Goal: Transaction & Acquisition: Purchase product/service

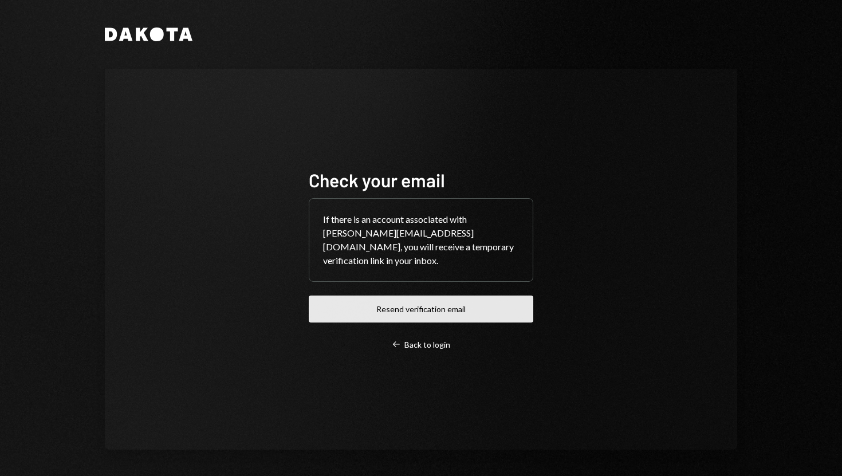
click at [359, 296] on button "Resend verification email" at bounding box center [421, 309] width 225 height 27
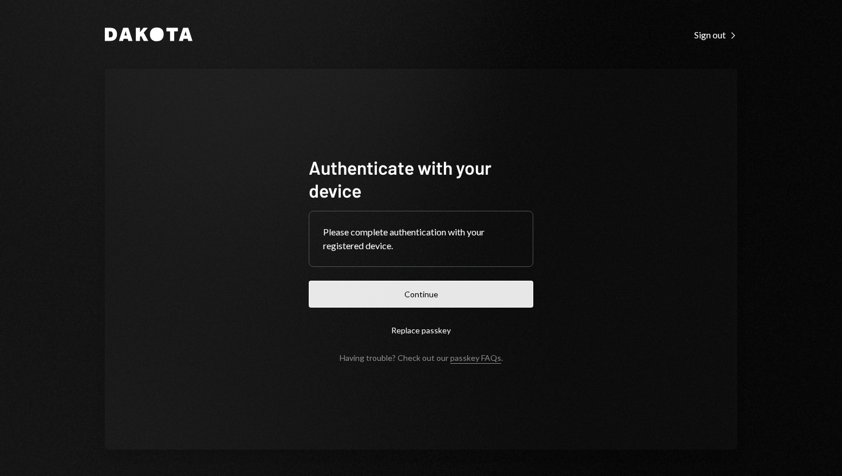
click at [441, 293] on button "Continue" at bounding box center [421, 294] width 225 height 27
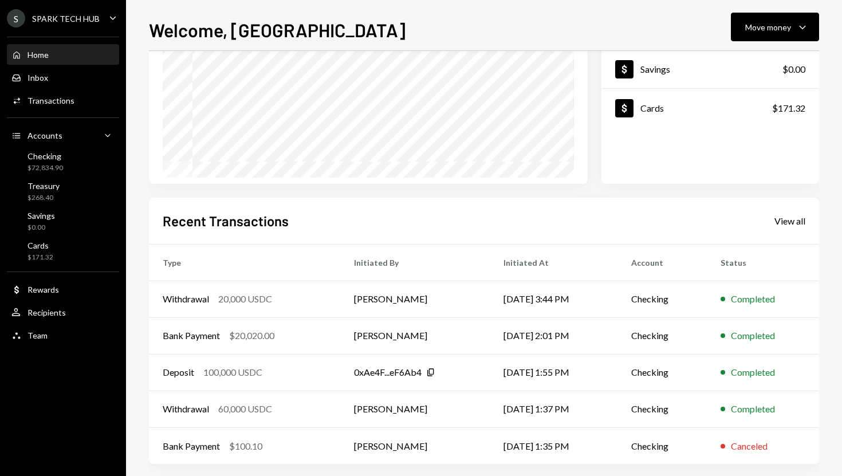
scroll to position [160, 0]
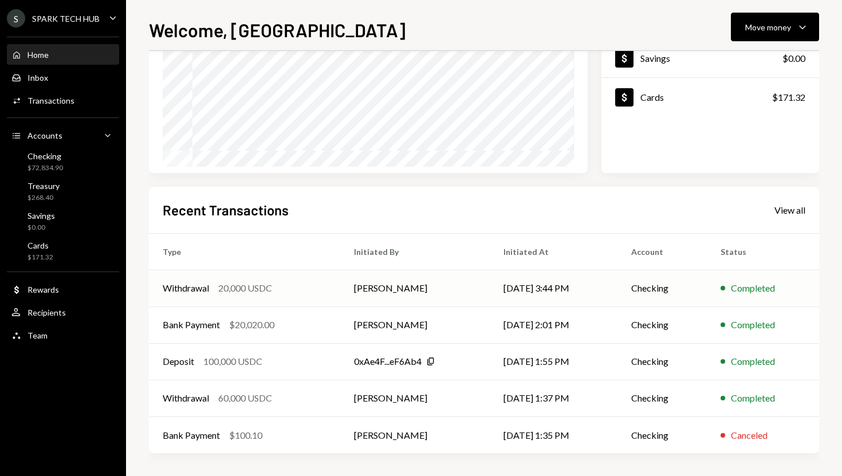
click at [369, 284] on td "[PERSON_NAME]" at bounding box center [415, 288] width 150 height 37
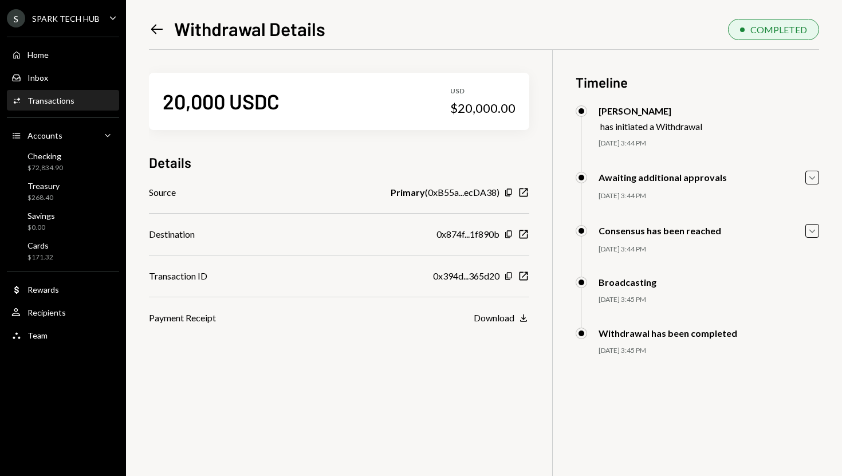
click at [155, 32] on icon "Left Arrow" at bounding box center [157, 29] width 16 height 16
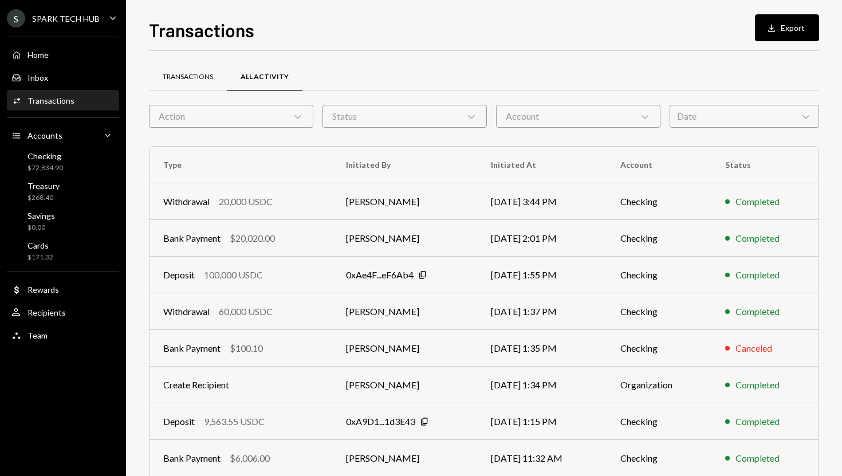
click at [177, 74] on div "Transactions" at bounding box center [188, 77] width 50 height 10
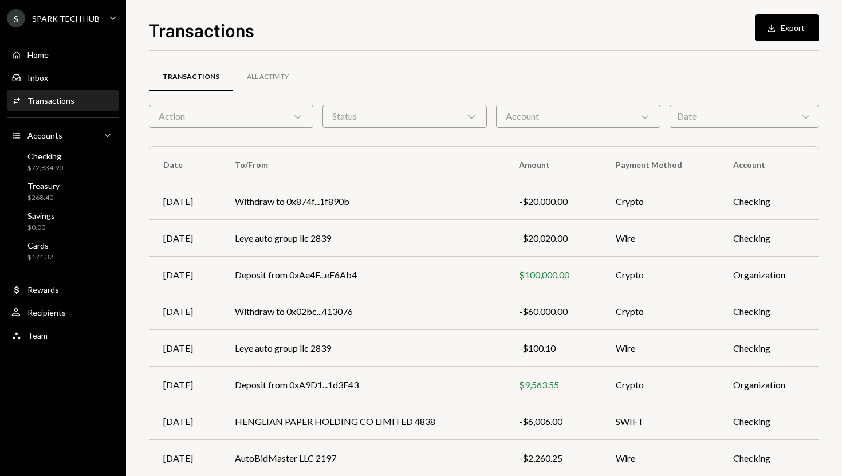
click at [225, 115] on div "Action Chevron Down" at bounding box center [231, 116] width 164 height 23
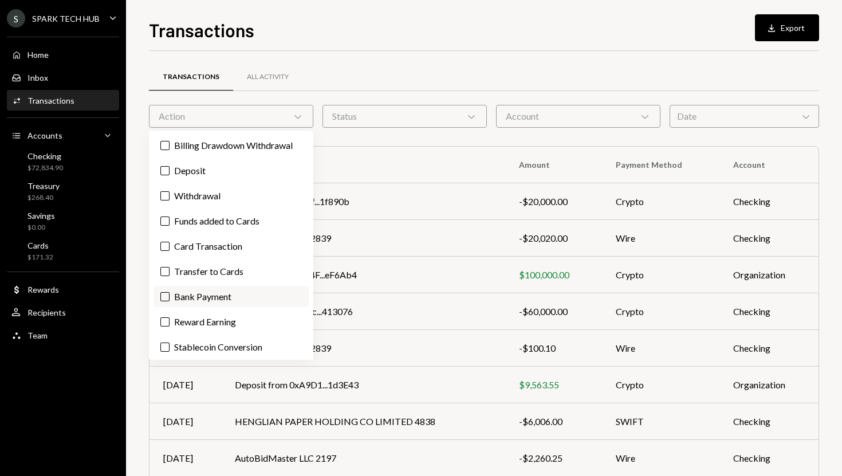
click at [206, 299] on label "Bank Payment" at bounding box center [231, 297] width 155 height 21
click at [170, 299] on button "Bank Payment" at bounding box center [164, 296] width 9 height 9
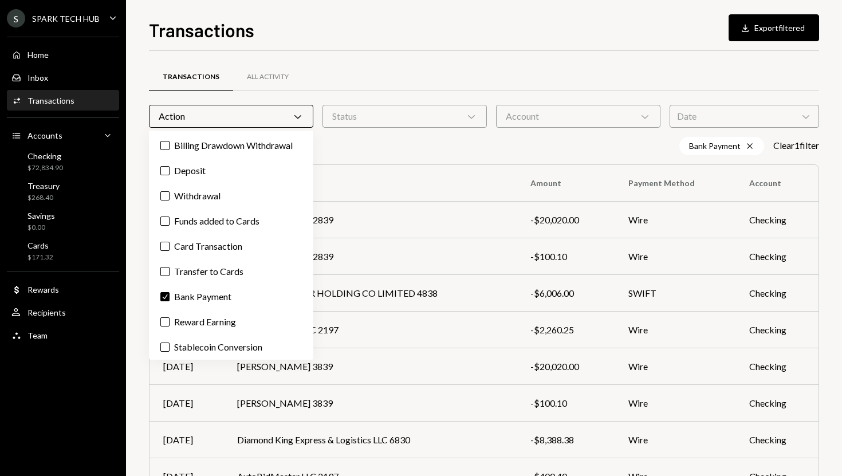
click at [146, 383] on div "Transactions Download Export filtered Transactions All Activity Action Chevron …" at bounding box center [484, 238] width 716 height 476
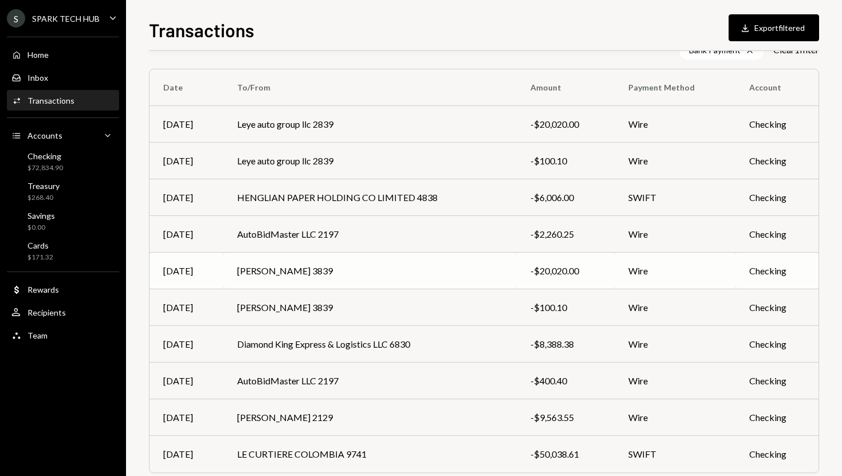
scroll to position [93, 0]
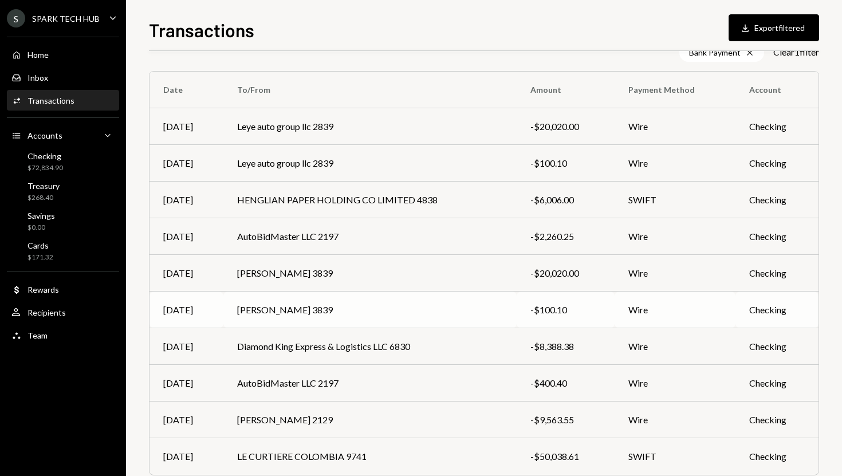
click at [265, 313] on td "Kolade Ogunremi 3839" at bounding box center [369, 310] width 293 height 37
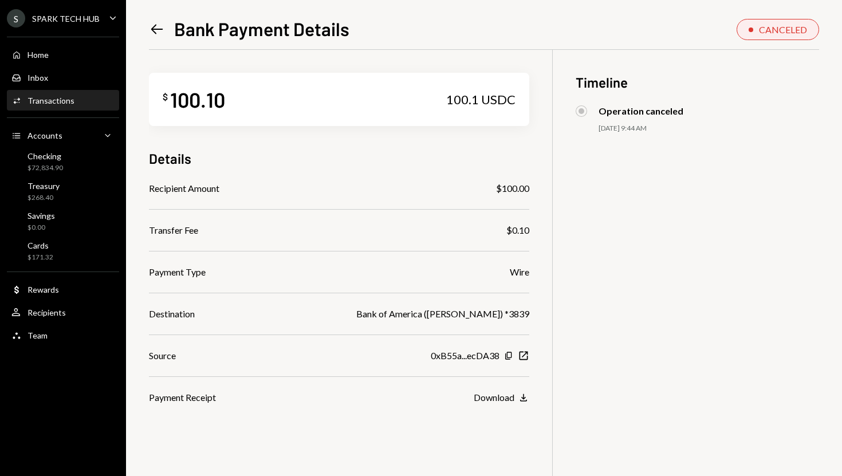
click at [155, 30] on icon "Left Arrow" at bounding box center [157, 29] width 16 height 16
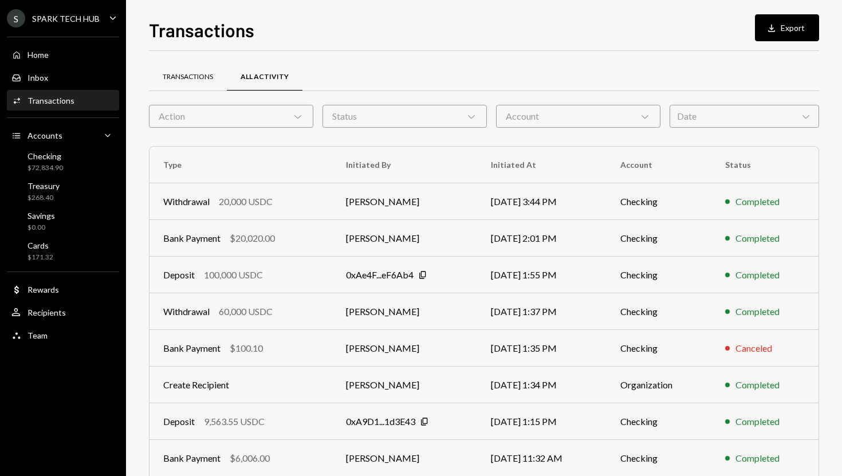
click at [190, 76] on div "Transactions" at bounding box center [188, 77] width 50 height 10
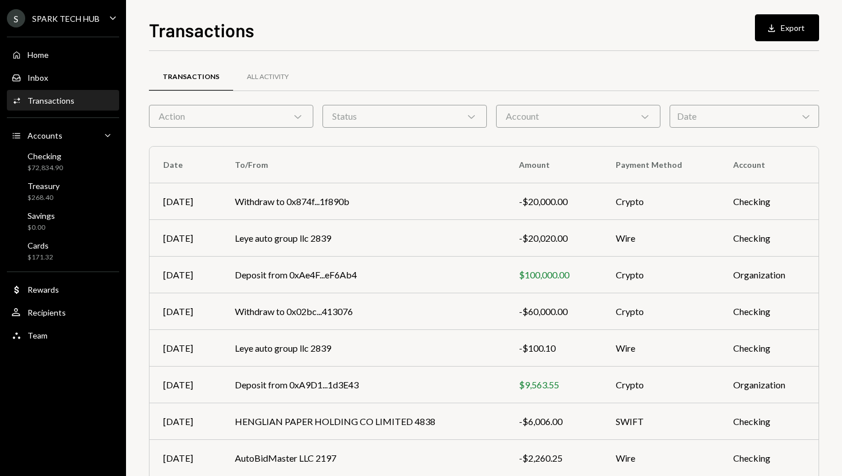
click at [207, 118] on div "Action Chevron Down" at bounding box center [231, 116] width 164 height 23
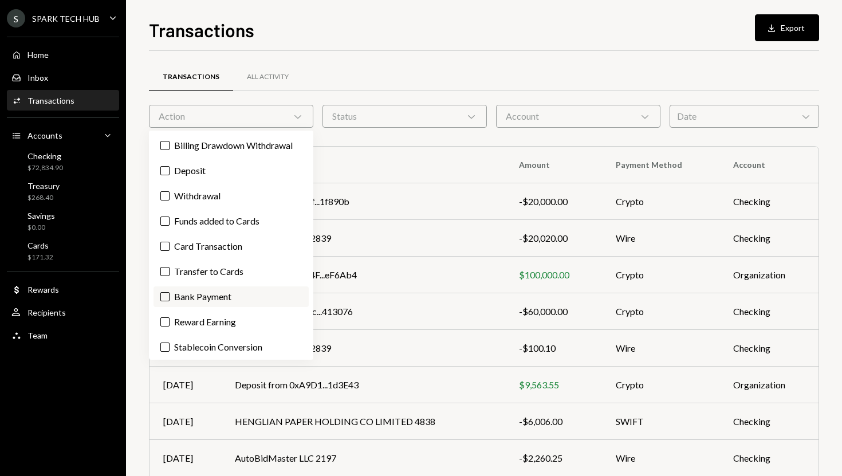
click at [182, 298] on label "Bank Payment" at bounding box center [231, 297] width 155 height 21
click at [170, 298] on button "Bank Payment" at bounding box center [164, 296] width 9 height 9
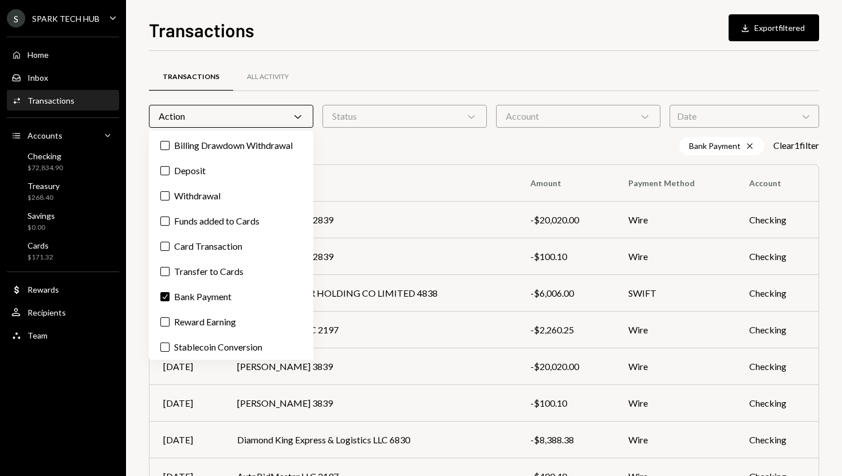
click at [129, 280] on div "Transactions Download Export filtered Transactions All Activity Action Chevron …" at bounding box center [484, 238] width 716 height 476
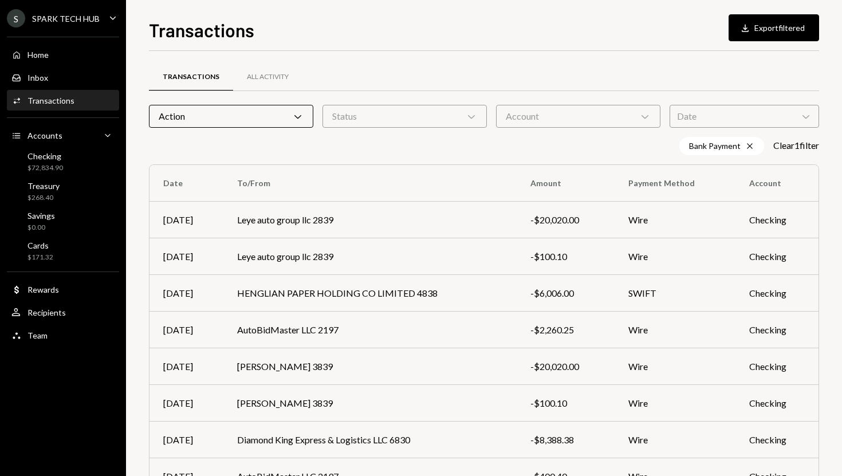
click at [438, 115] on div "Status Chevron Down" at bounding box center [405, 116] width 164 height 23
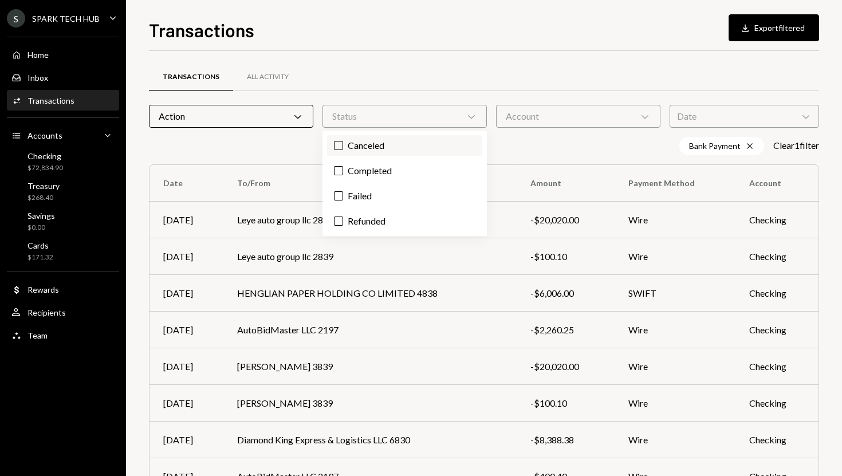
click at [425, 148] on label "Canceled" at bounding box center [404, 145] width 155 height 21
click at [343, 148] on button "Canceled" at bounding box center [338, 145] width 9 height 9
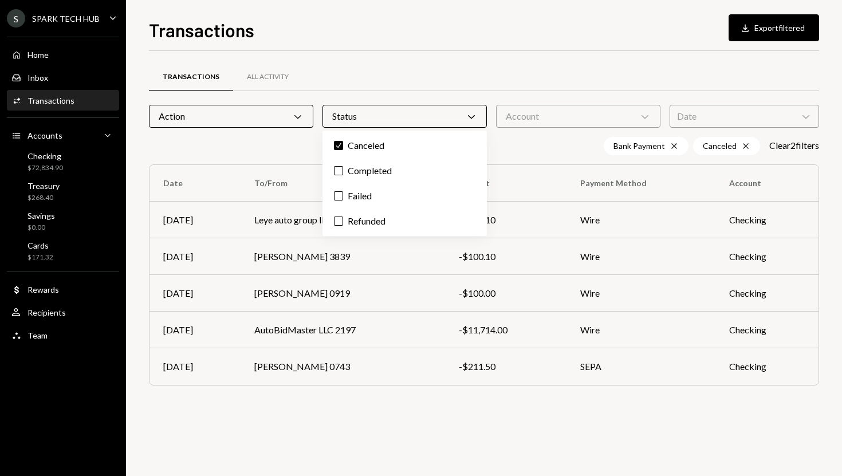
click at [278, 141] on div "Bank Payment Cross Canceled Cross Clear 2 filter s" at bounding box center [484, 146] width 670 height 18
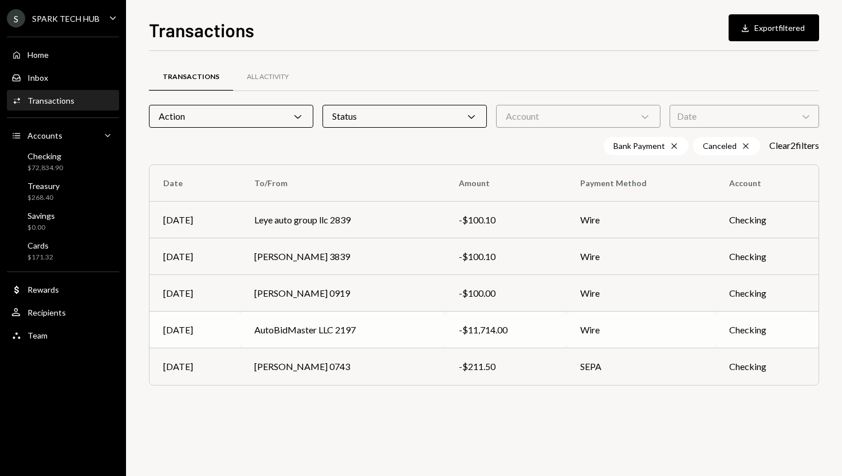
click at [318, 332] on td "AutoBidMaster LLC 2197" at bounding box center [343, 330] width 205 height 37
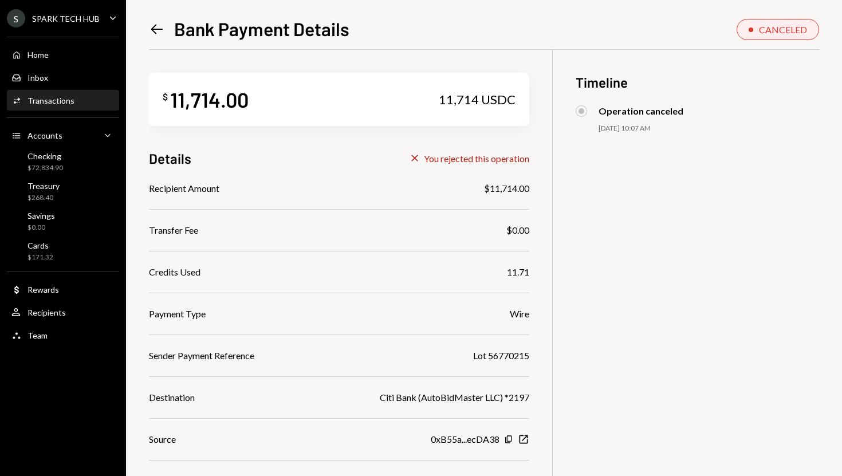
click at [156, 25] on icon at bounding box center [157, 30] width 12 height 10
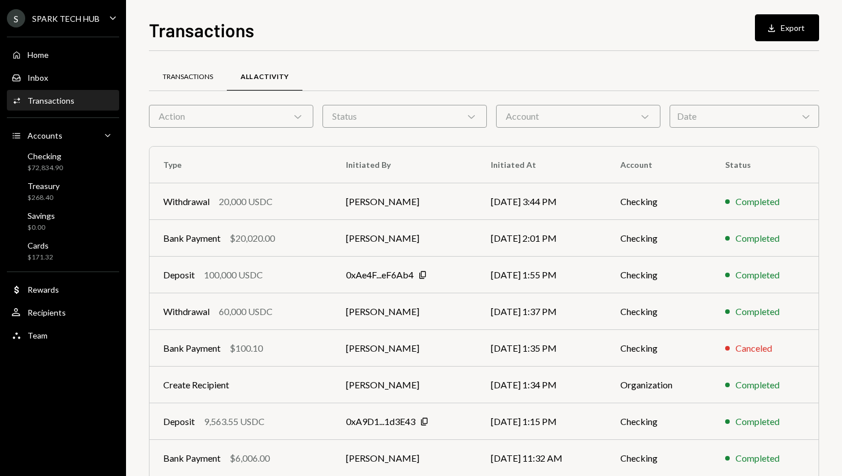
click at [195, 82] on div "Transactions" at bounding box center [188, 78] width 78 height 28
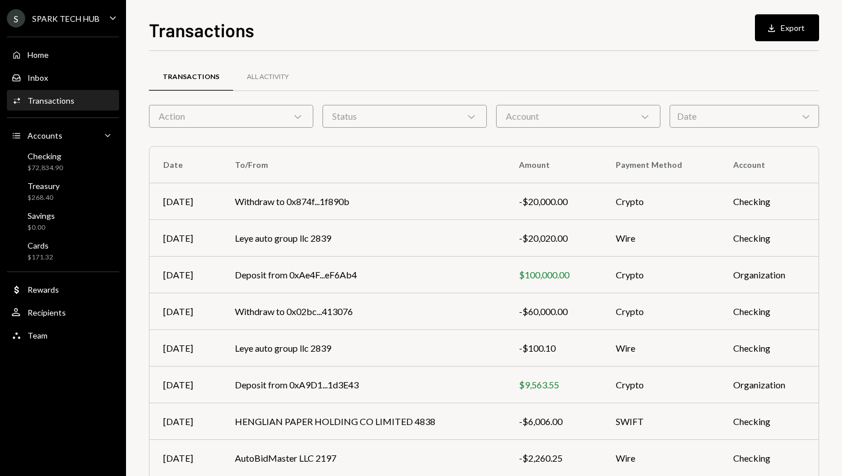
click at [356, 124] on div "Status Chevron Down" at bounding box center [405, 116] width 164 height 23
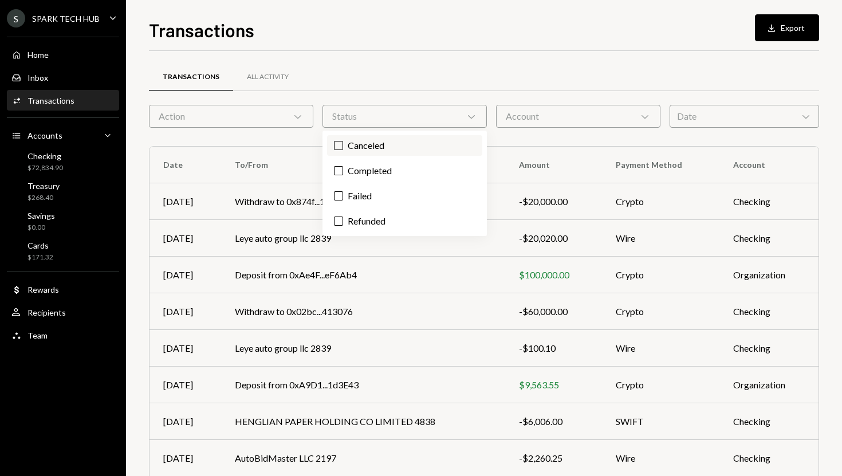
click at [370, 151] on label "Canceled" at bounding box center [404, 145] width 155 height 21
click at [343, 150] on button "Canceled" at bounding box center [338, 145] width 9 height 9
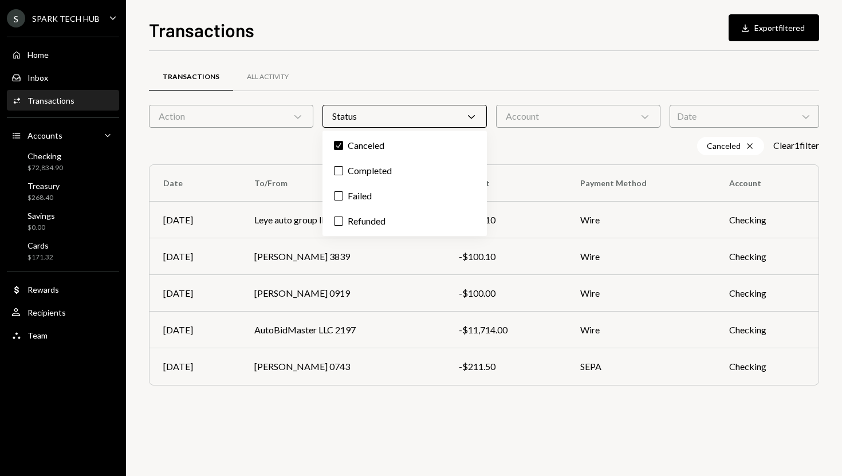
click at [277, 142] on div "Canceled Cross Clear 1 filter" at bounding box center [484, 146] width 670 height 18
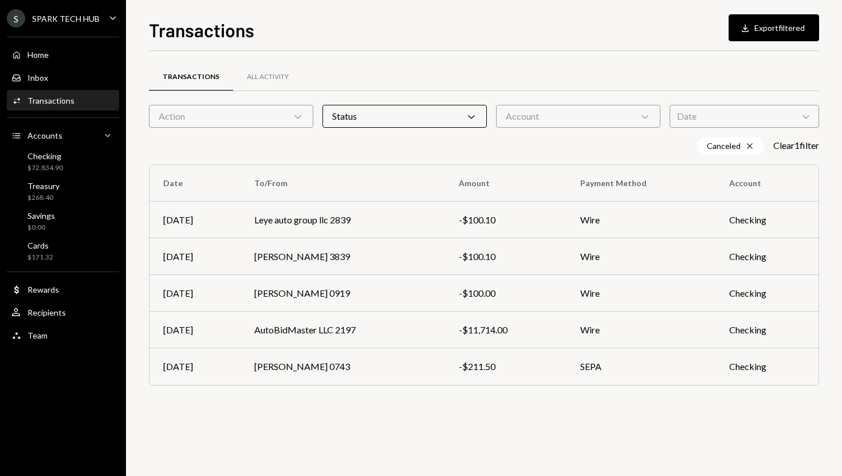
click at [277, 142] on div "Canceled Cross Clear 1 filter" at bounding box center [484, 146] width 670 height 18
click at [77, 62] on div "Home Home" at bounding box center [62, 54] width 103 height 19
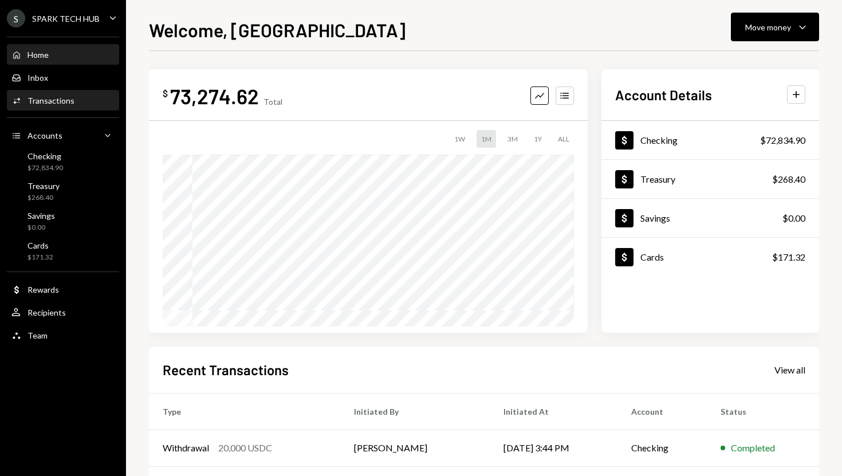
click at [82, 101] on div "Activities Transactions" at bounding box center [62, 101] width 103 height 10
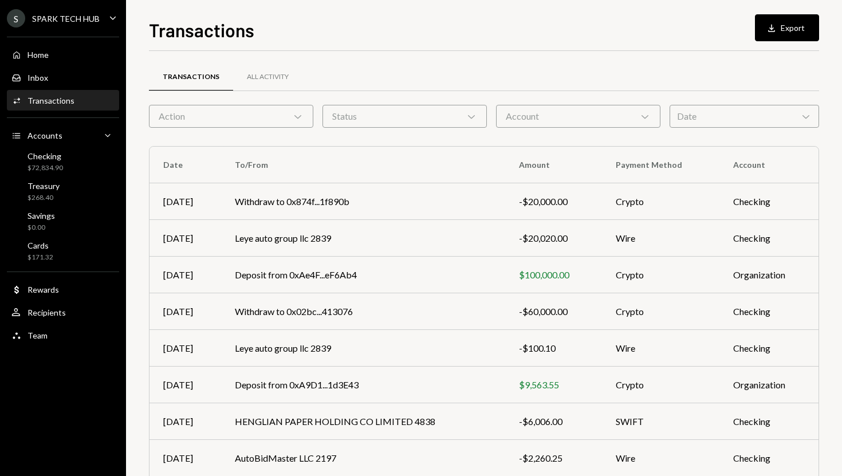
click at [213, 122] on div "Action Chevron Down" at bounding box center [231, 116] width 164 height 23
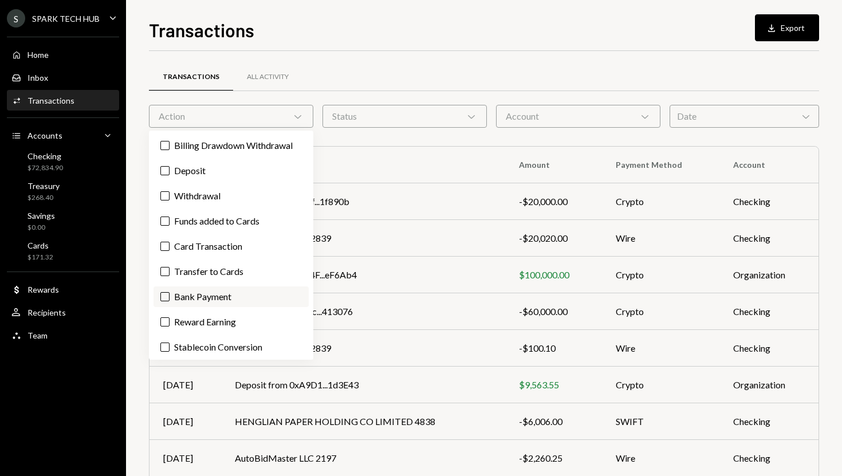
click at [191, 299] on label "Bank Payment" at bounding box center [231, 297] width 155 height 21
click at [170, 299] on button "Bank Payment" at bounding box center [164, 296] width 9 height 9
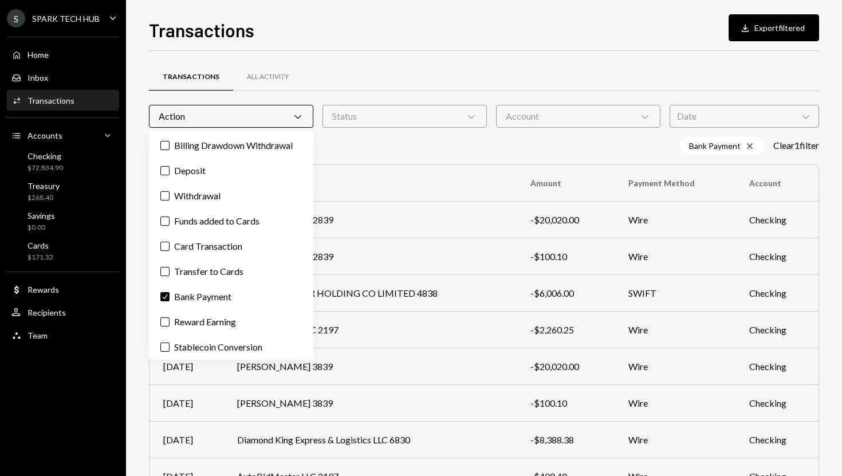
click at [137, 324] on div "Transactions Download Export filtered Transactions All Activity Action Chevron …" at bounding box center [484, 238] width 716 height 476
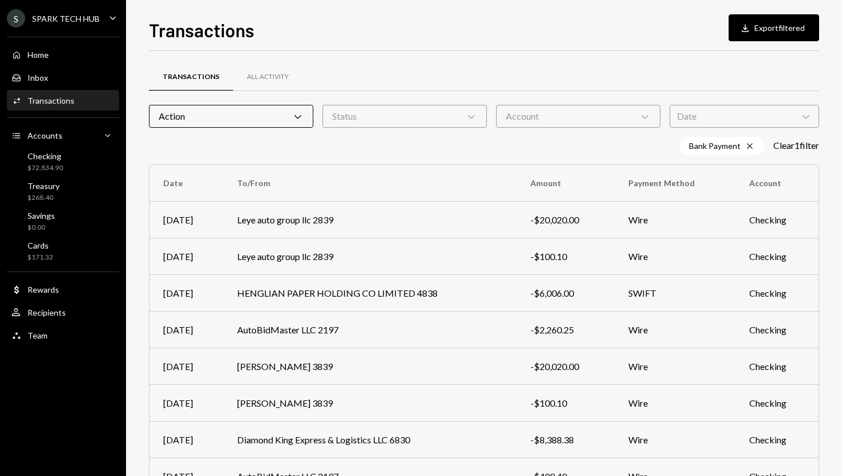
click at [370, 107] on div "Status Chevron Down" at bounding box center [405, 116] width 164 height 23
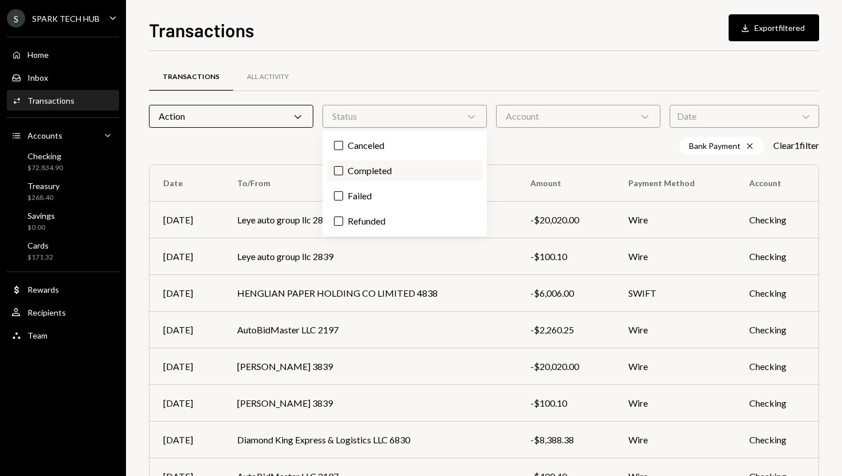
click at [372, 166] on label "Completed" at bounding box center [404, 170] width 155 height 21
click at [343, 166] on button "Completed" at bounding box center [338, 170] width 9 height 9
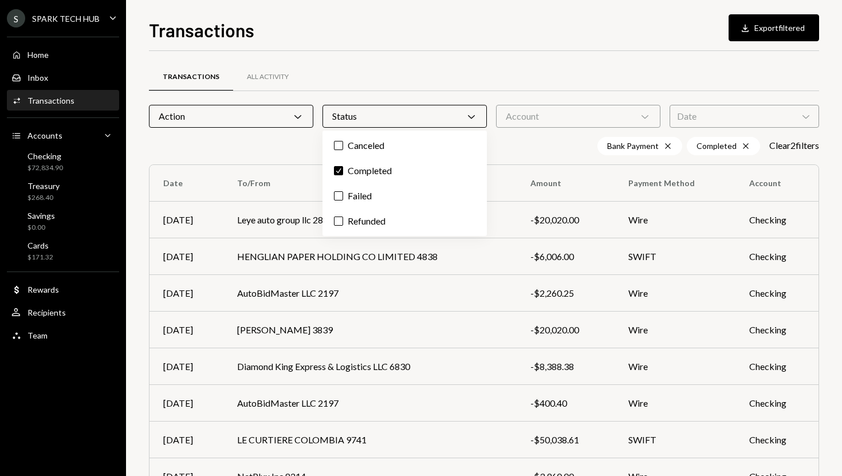
click at [140, 274] on div "Transactions Download Export filtered Transactions All Activity Action Chevron …" at bounding box center [484, 238] width 716 height 476
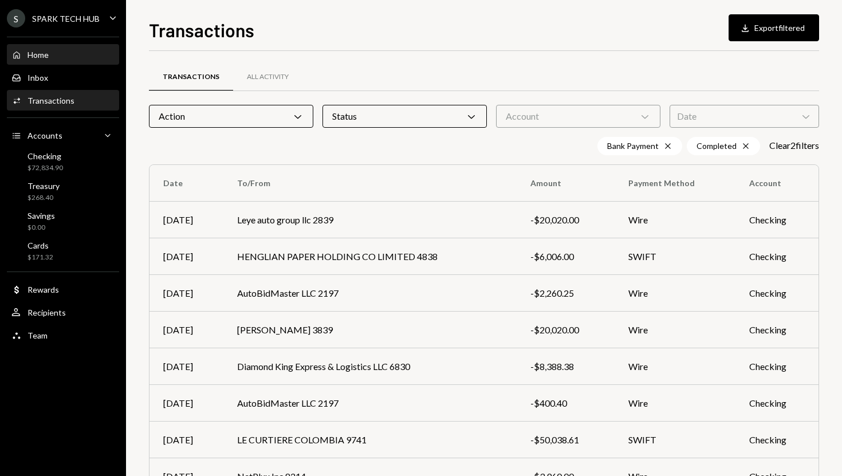
click at [90, 50] on div "Home Home" at bounding box center [62, 55] width 103 height 10
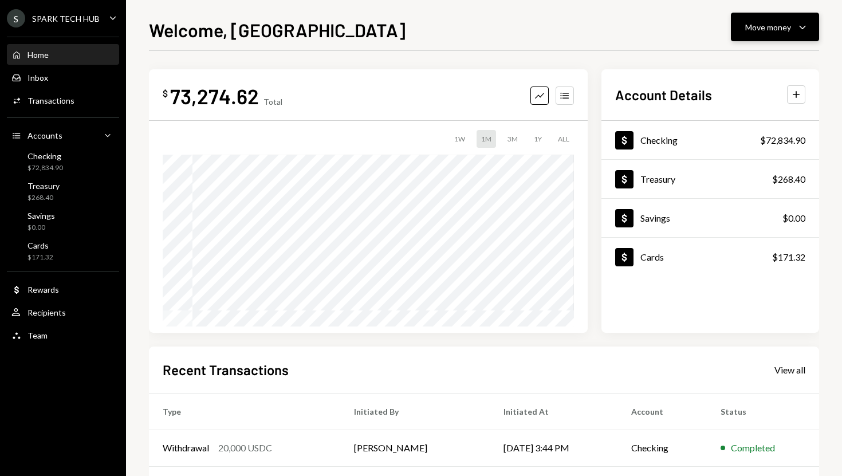
click at [770, 14] on button "Move money Caret Down" at bounding box center [775, 27] width 88 height 29
click at [735, 58] on div "Send" at bounding box center [766, 62] width 84 height 12
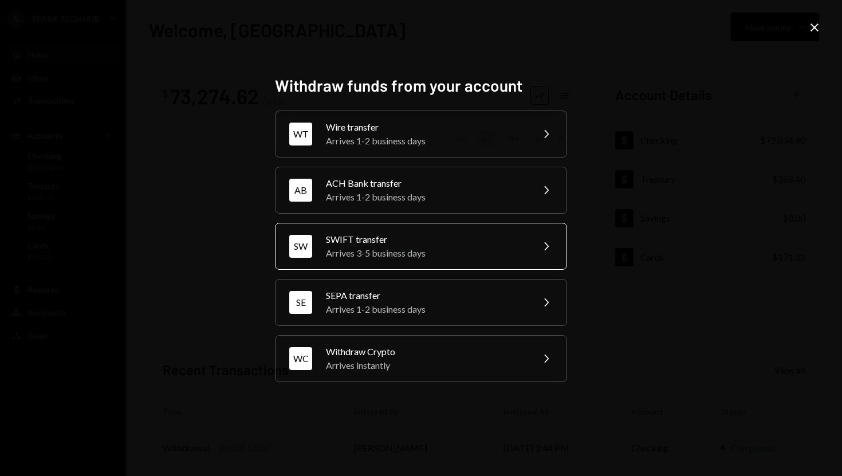
click at [499, 240] on div "SWIFT transfer" at bounding box center [425, 240] width 199 height 14
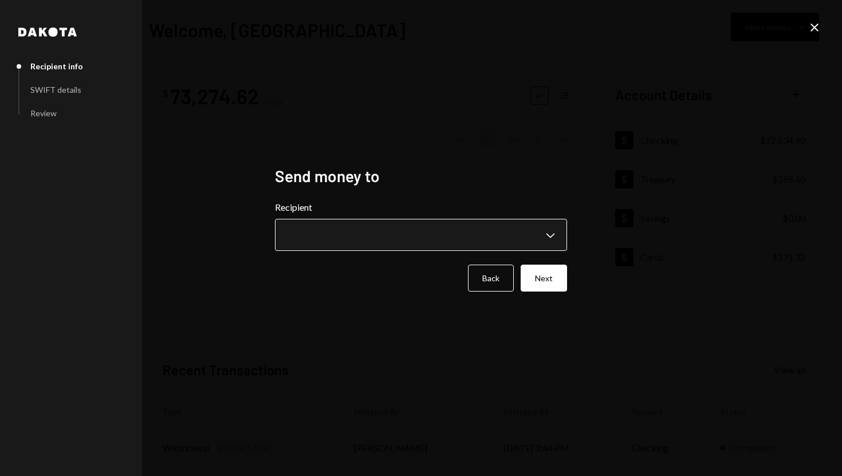
click at [549, 237] on body "**********" at bounding box center [421, 238] width 842 height 476
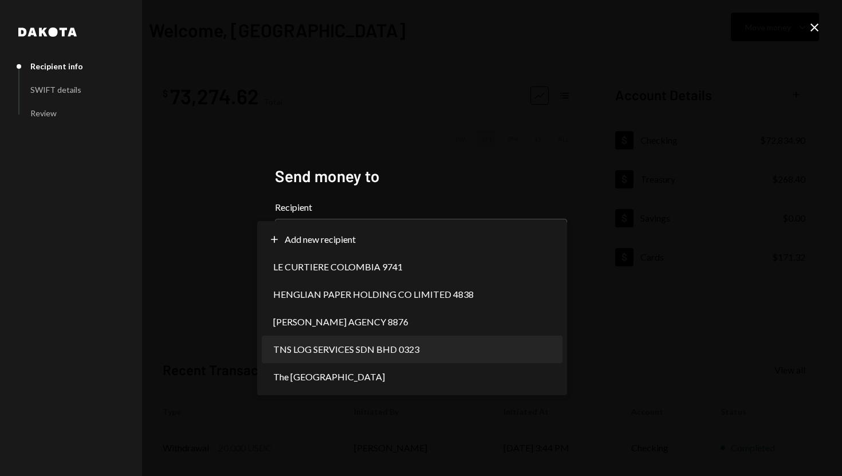
select select "**********"
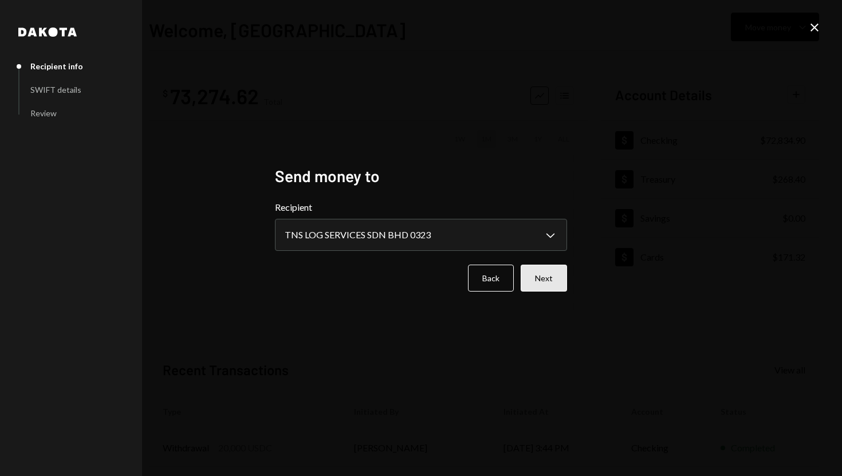
click at [536, 279] on button "Next" at bounding box center [544, 278] width 46 height 27
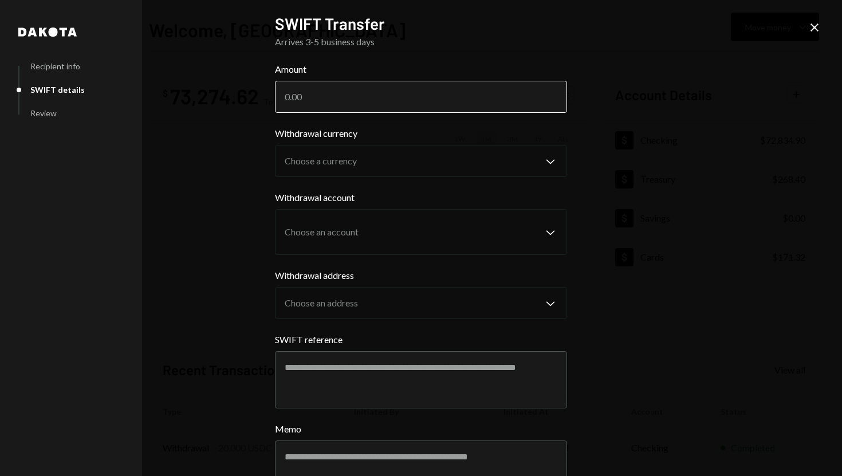
click at [367, 104] on input "Amount" at bounding box center [421, 97] width 292 height 32
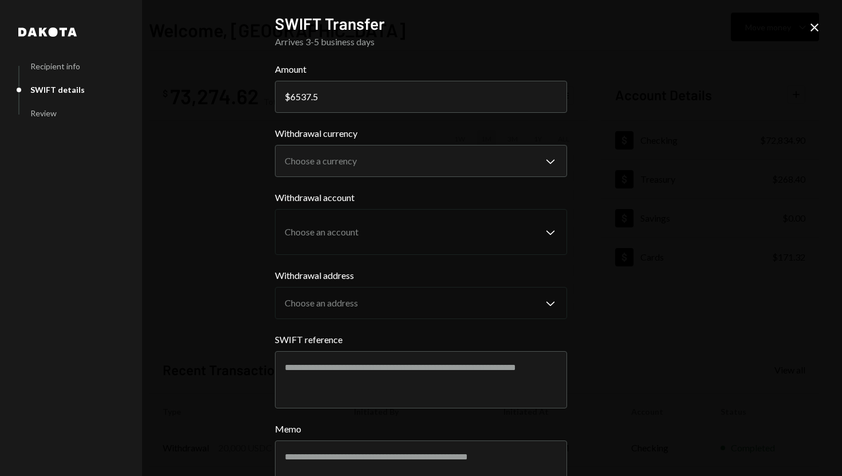
type input "6537.5"
click at [324, 151] on body "S SPARK TECH HUB Caret Down Home Home Inbox Inbox Activities Transactions Accou…" at bounding box center [421, 238] width 842 height 476
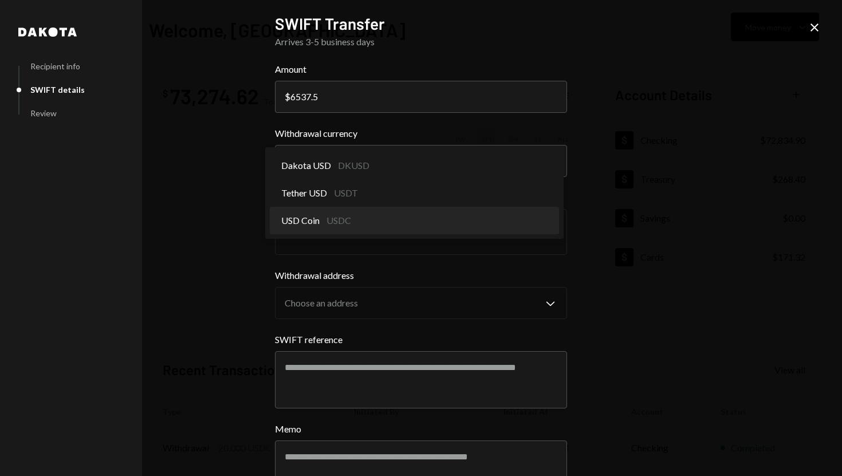
select select "****"
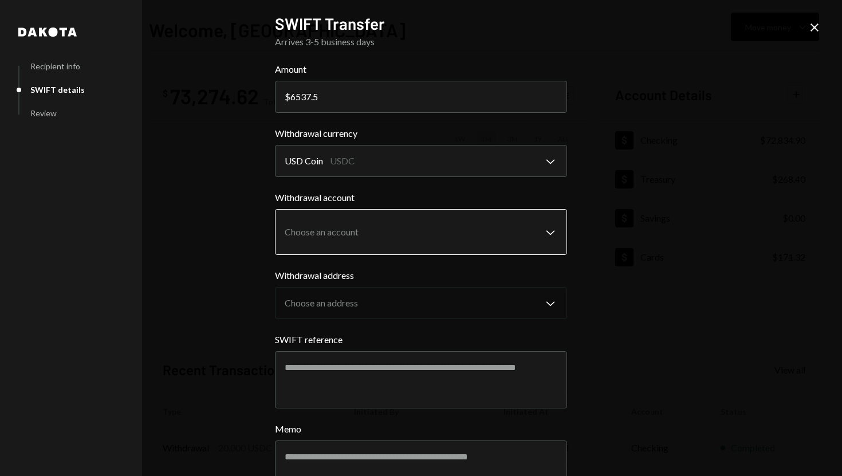
click at [402, 229] on body "S SPARK TECH HUB Caret Down Home Home Inbox Inbox Activities Transactions Accou…" at bounding box center [421, 238] width 842 height 476
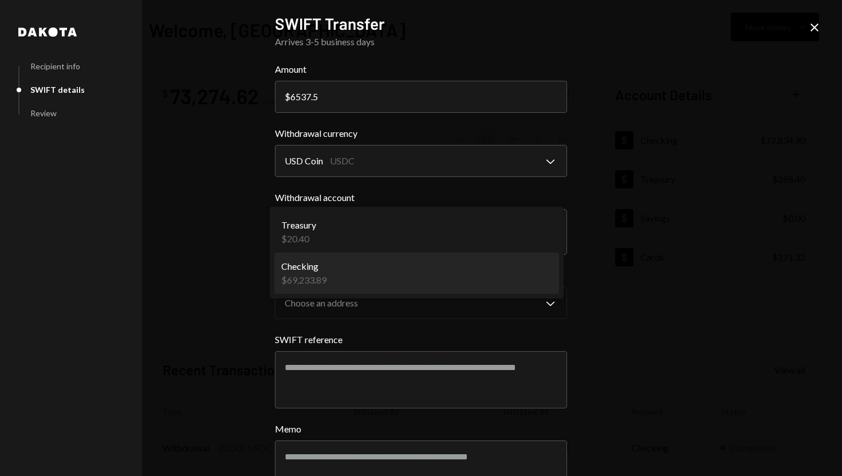
select select "**********"
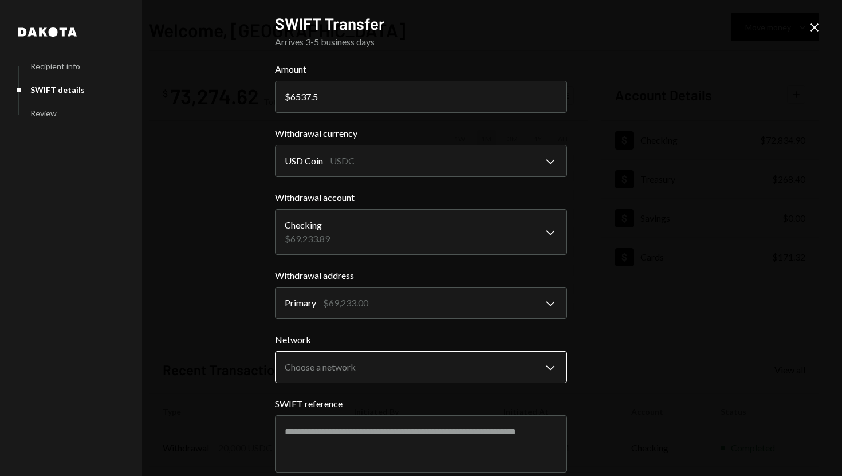
click at [405, 363] on body "S SPARK TECH HUB Caret Down Home Home Inbox Inbox Activities Transactions Accou…" at bounding box center [421, 238] width 842 height 476
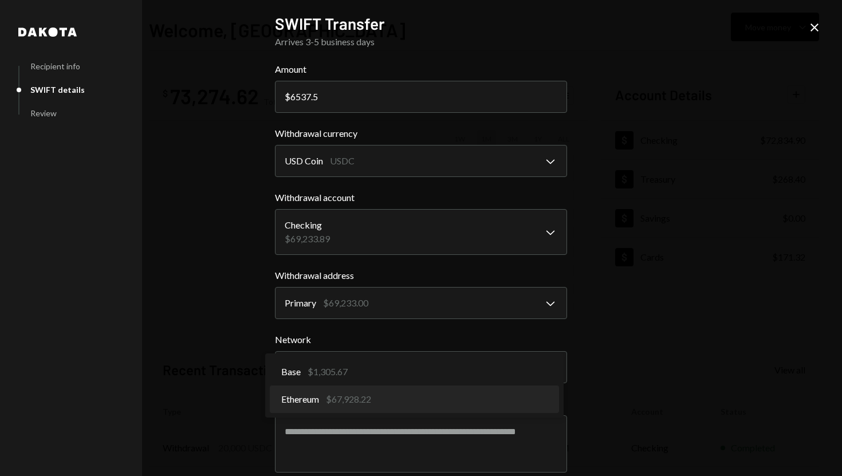
select select "**********"
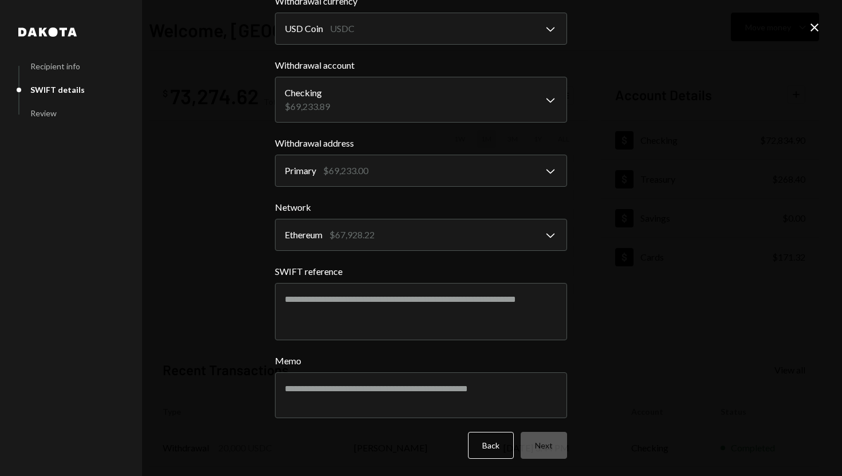
scroll to position [133, 0]
click at [597, 319] on div "**********" at bounding box center [421, 238] width 842 height 476
click at [461, 312] on textarea "SWIFT reference" at bounding box center [421, 311] width 292 height 57
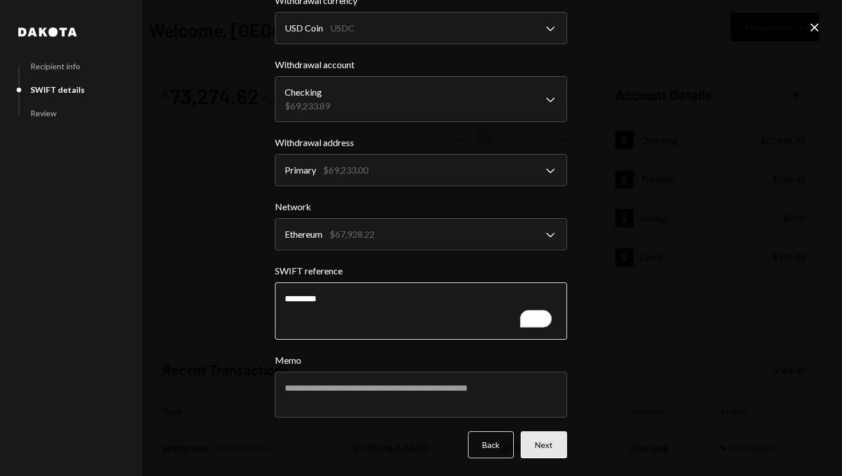
type textarea "*********"
click at [542, 445] on button "Next" at bounding box center [544, 444] width 46 height 27
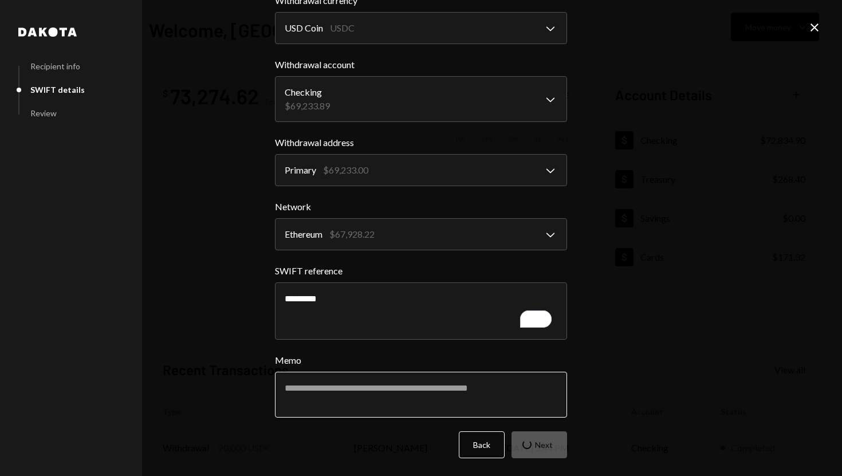
scroll to position [0, 0]
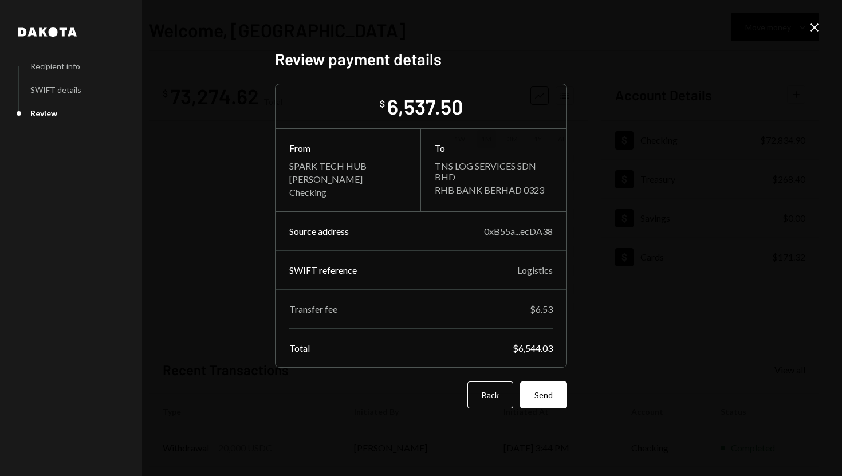
click at [527, 351] on div "$6,544.03" at bounding box center [533, 348] width 40 height 11
copy div "6,544.03"
click at [543, 391] on button "Send" at bounding box center [543, 395] width 47 height 27
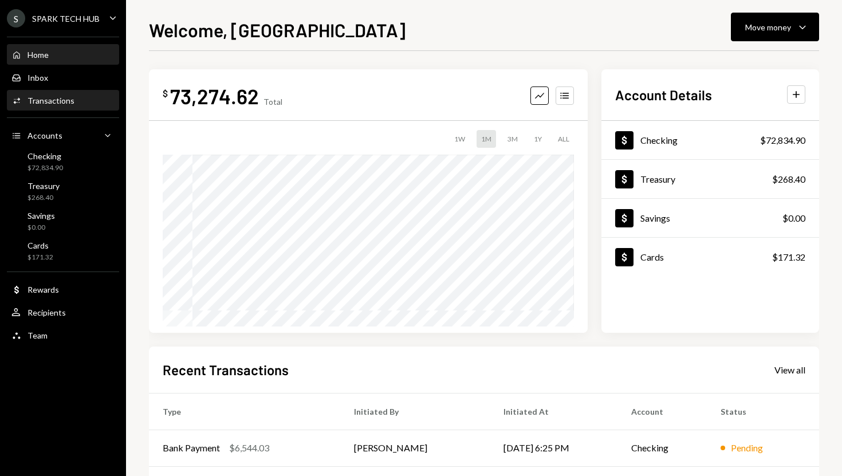
click at [68, 108] on div "Activities Transactions" at bounding box center [62, 100] width 103 height 19
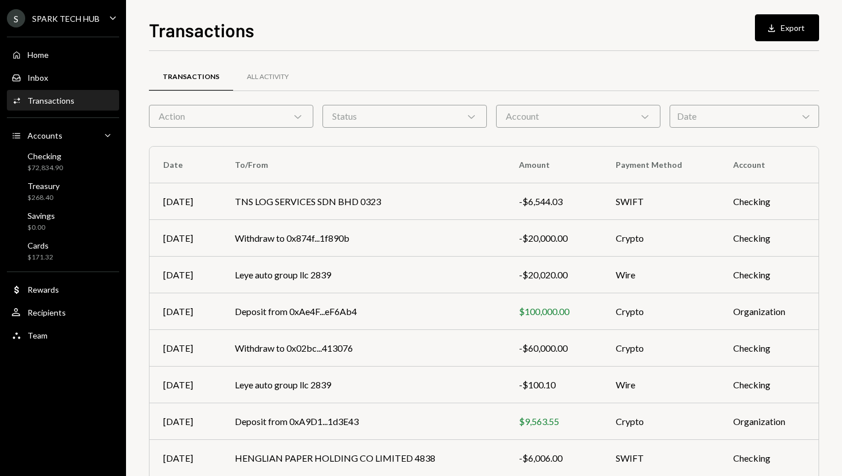
click at [191, 113] on div "Action Chevron Down" at bounding box center [231, 116] width 164 height 23
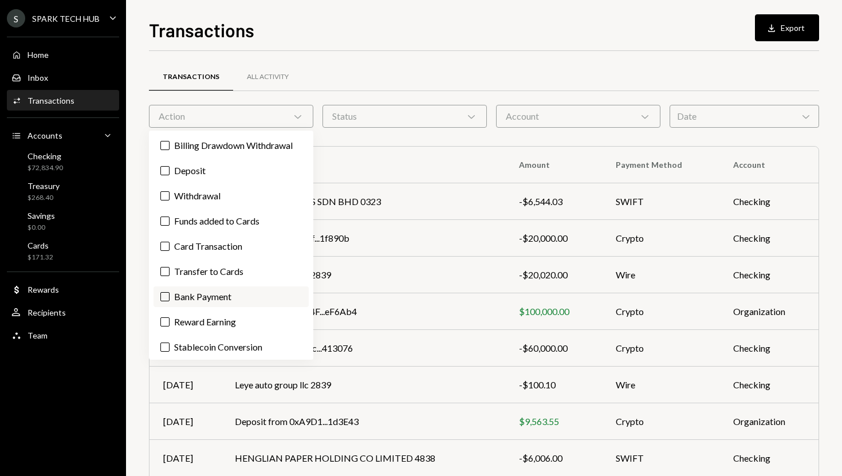
click at [196, 303] on label "Bank Payment" at bounding box center [231, 297] width 155 height 21
click at [170, 301] on button "Bank Payment" at bounding box center [164, 296] width 9 height 9
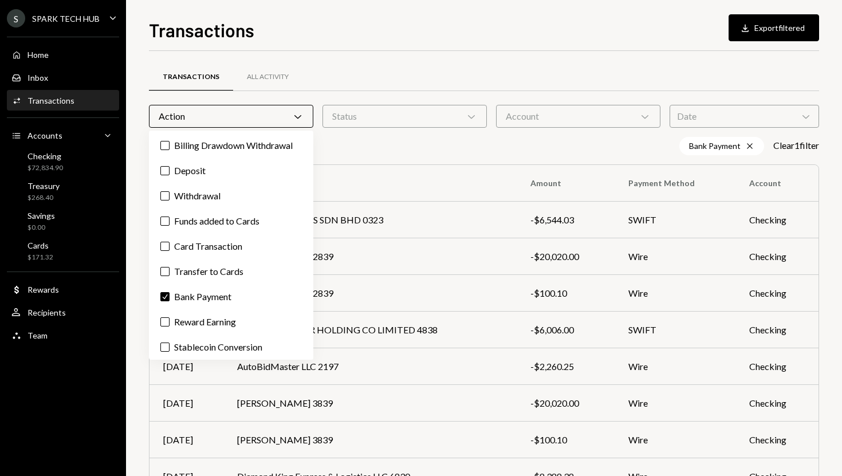
click at [351, 117] on div "Status Chevron Down" at bounding box center [405, 116] width 164 height 23
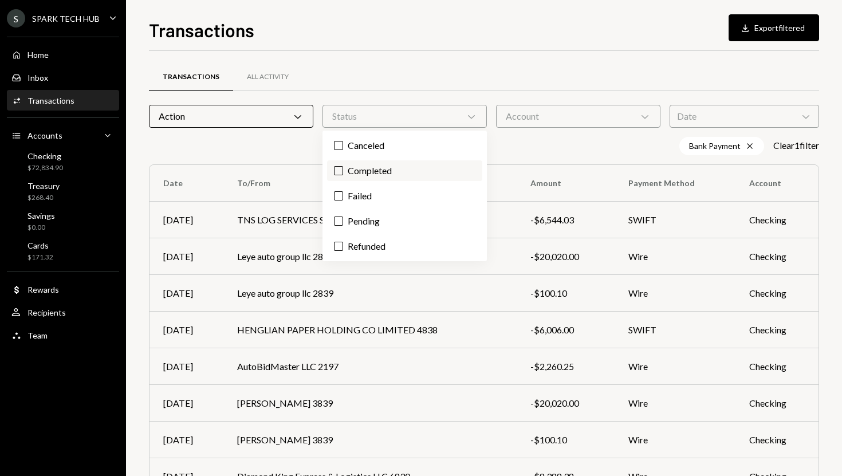
click at [369, 163] on label "Completed" at bounding box center [404, 170] width 155 height 21
click at [343, 166] on button "Completed" at bounding box center [338, 170] width 9 height 9
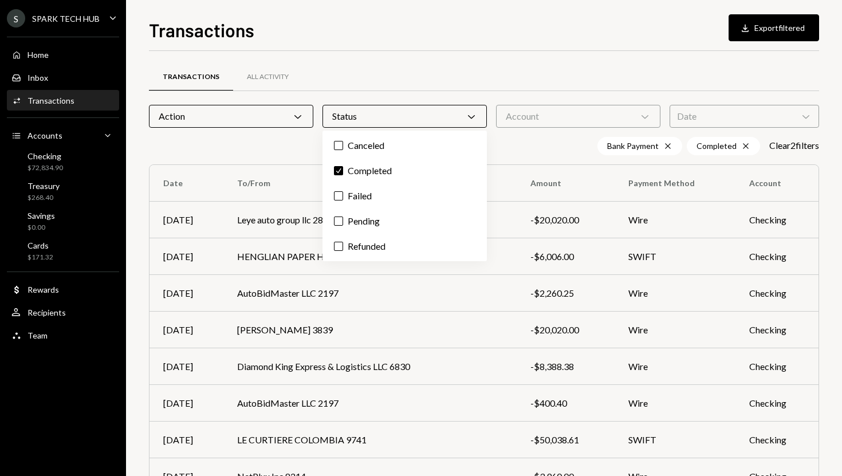
click at [139, 256] on div "Transactions Download Export filtered Transactions All Activity Action Chevron …" at bounding box center [484, 238] width 716 height 476
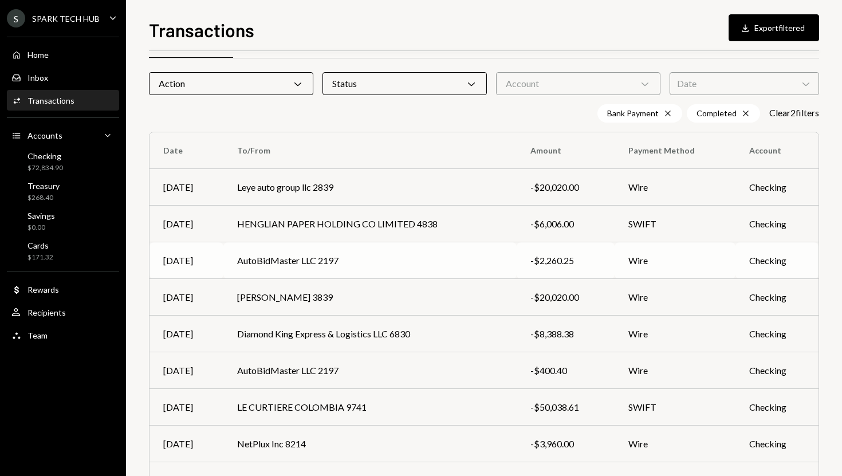
scroll to position [37, 0]
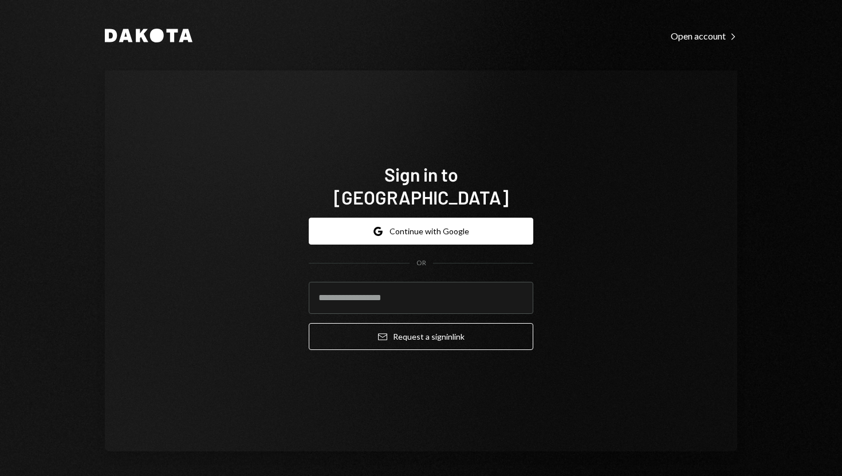
type input "**********"
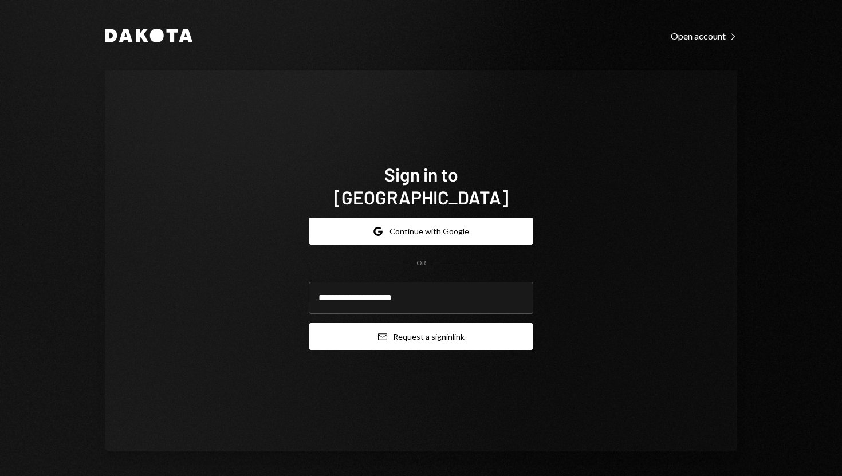
click at [337, 333] on button "Email Request a sign in link" at bounding box center [421, 336] width 225 height 27
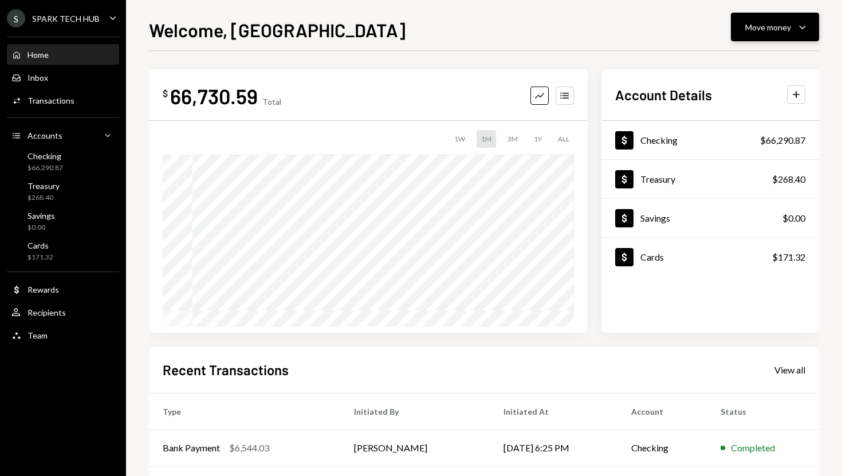
click at [792, 22] on div "Move money Caret Down" at bounding box center [776, 27] width 60 height 14
click at [758, 70] on div "Withdraw Send" at bounding box center [757, 62] width 115 height 26
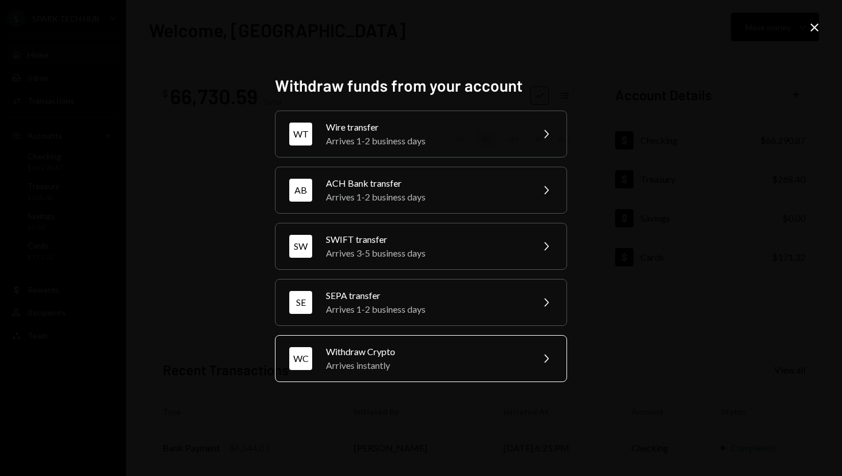
click at [366, 350] on div "Withdraw Crypto" at bounding box center [425, 352] width 199 height 14
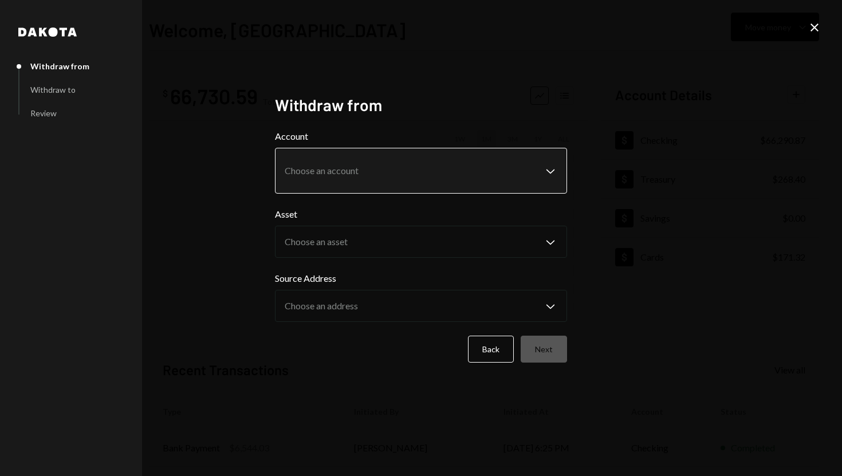
click at [485, 172] on body "**********" at bounding box center [421, 238] width 842 height 476
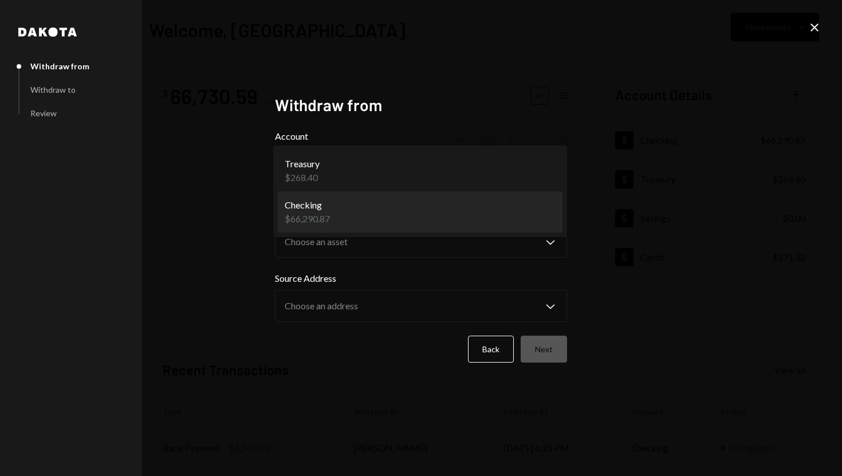
select select "**********"
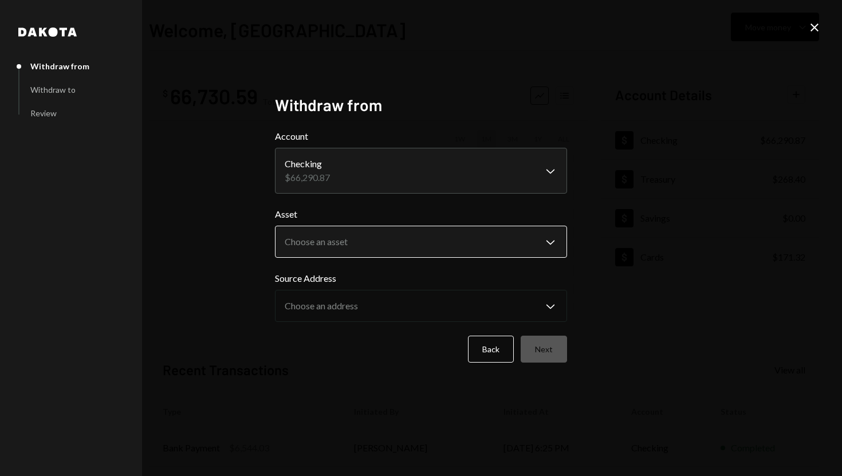
click at [500, 251] on body "**********" at bounding box center [421, 238] width 842 height 476
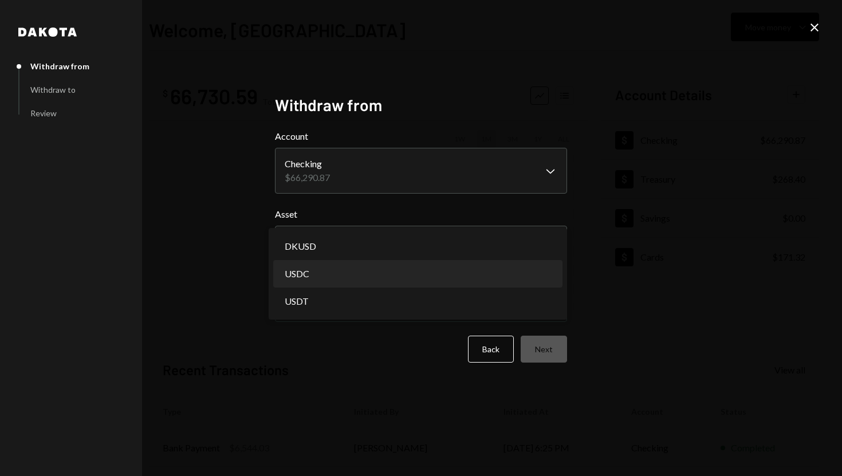
select select "****"
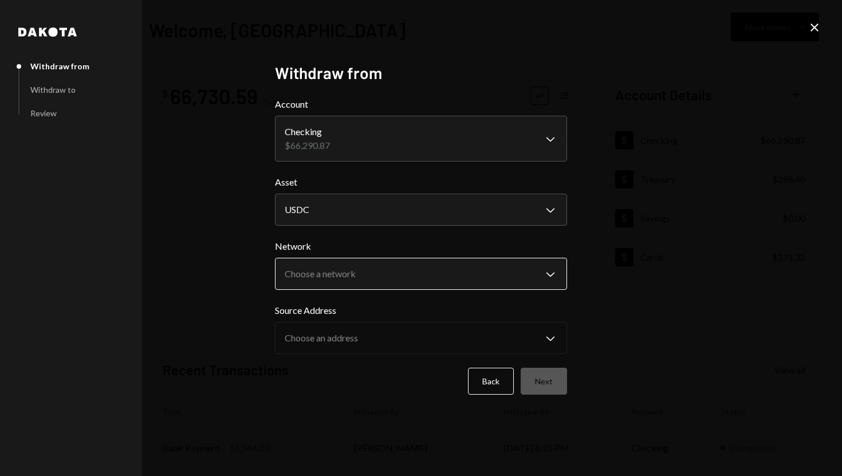
click at [460, 285] on body "**********" at bounding box center [421, 238] width 842 height 476
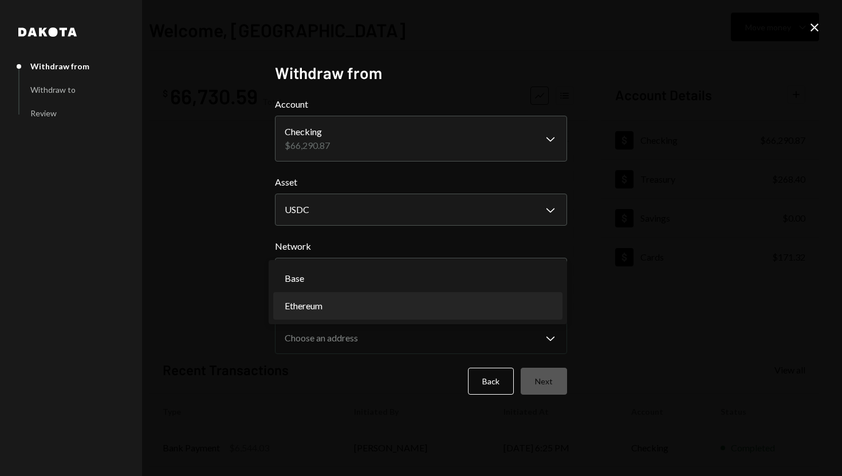
select select "**********"
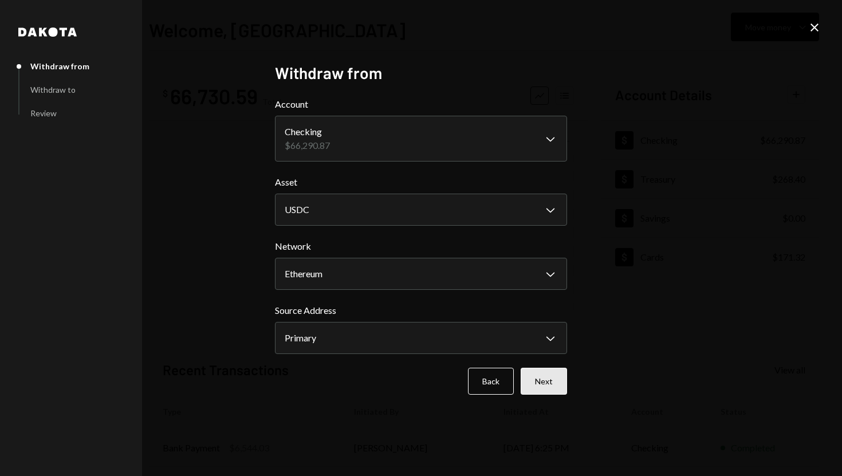
click at [556, 372] on button "Next" at bounding box center [544, 381] width 46 height 27
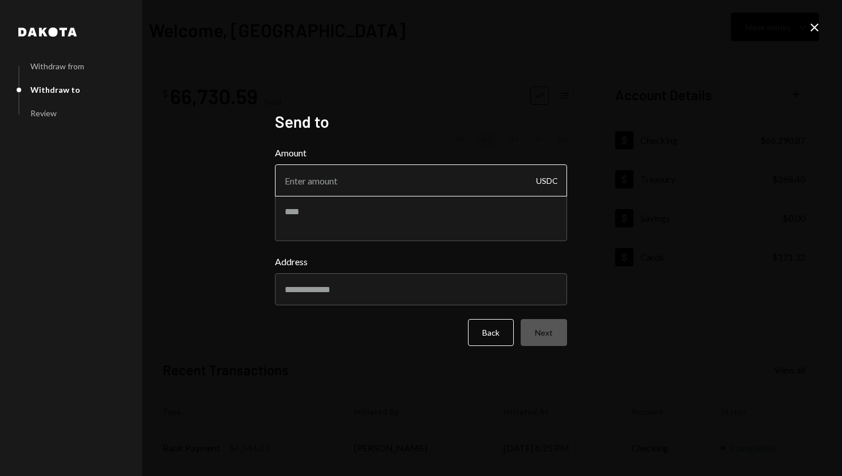
click at [414, 185] on input "Amount" at bounding box center [421, 180] width 292 height 32
type input "2"
type input "40000"
click at [323, 293] on input "Address" at bounding box center [421, 289] width 292 height 32
type input "**********"
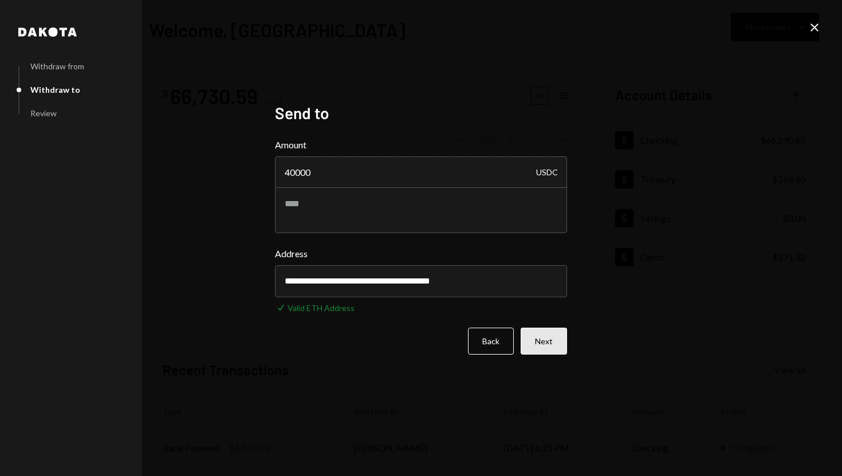
click at [553, 342] on button "Next" at bounding box center [544, 341] width 46 height 27
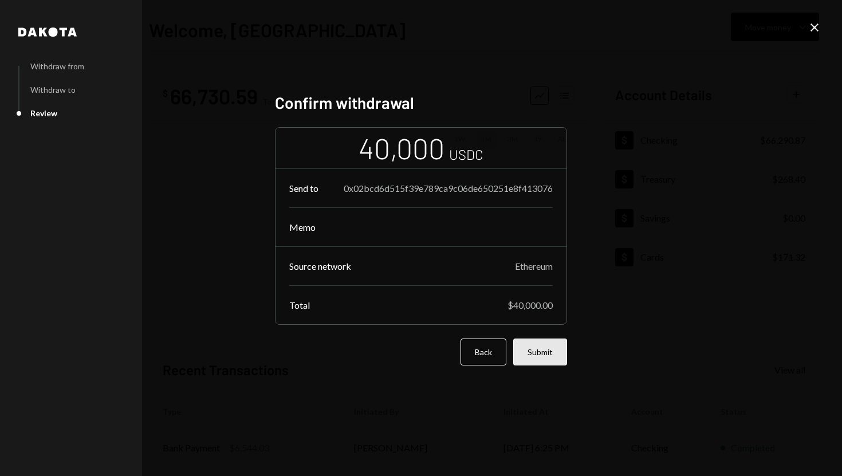
click at [543, 347] on button "Submit" at bounding box center [540, 352] width 54 height 27
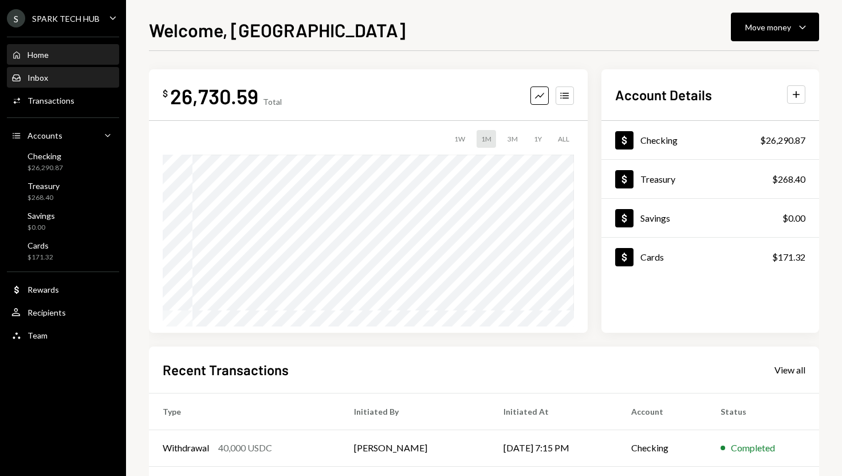
click at [65, 73] on div "Inbox Inbox" at bounding box center [62, 78] width 103 height 10
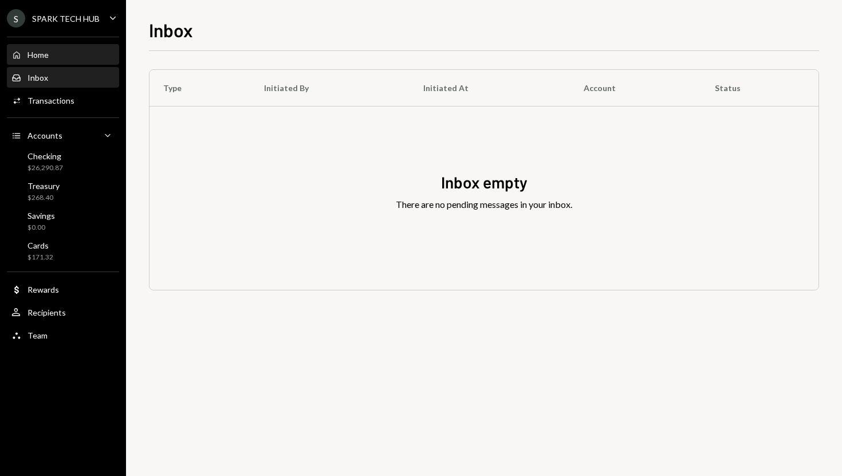
click at [66, 52] on div "Home Home" at bounding box center [62, 55] width 103 height 10
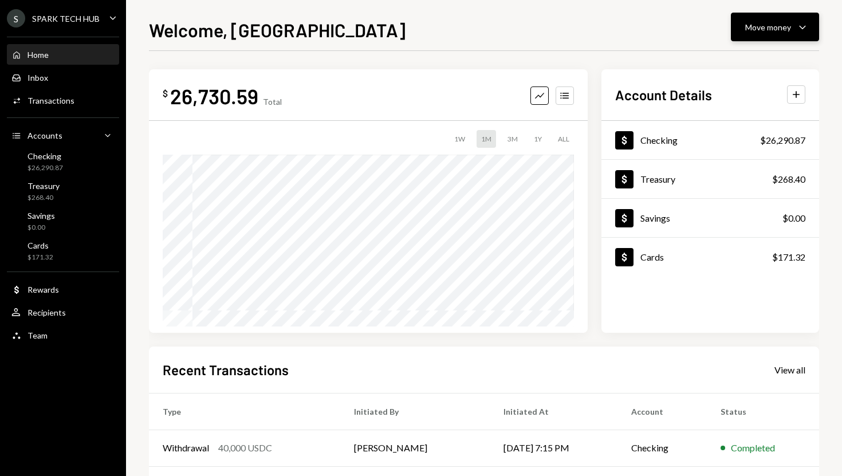
click at [744, 32] on button "Move money Caret Down" at bounding box center [775, 27] width 88 height 29
click at [732, 59] on div "Send" at bounding box center [766, 62] width 84 height 12
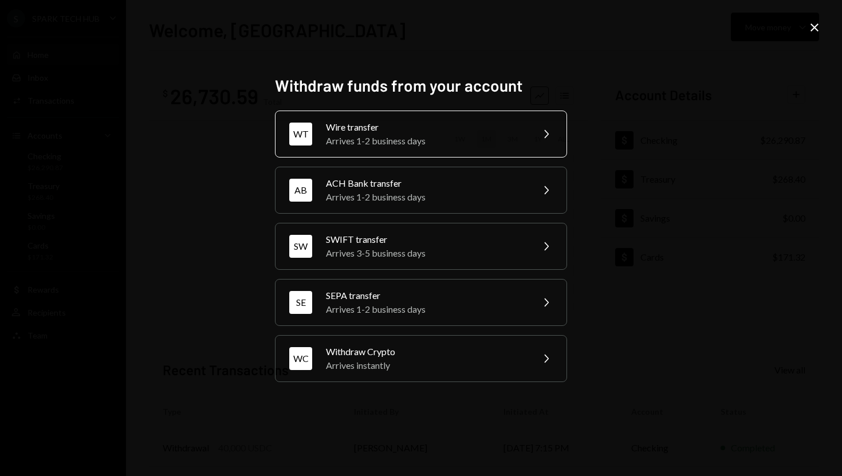
click at [481, 139] on div "Arrives 1-2 business days" at bounding box center [425, 141] width 199 height 14
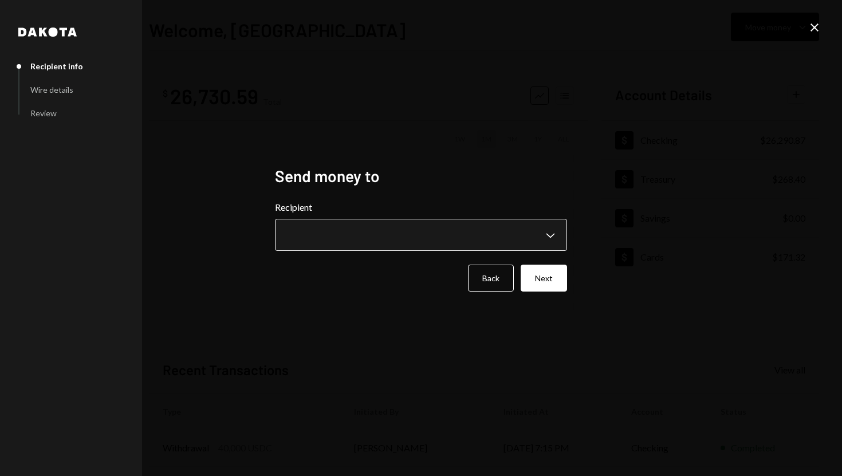
click at [552, 230] on body "**********" at bounding box center [421, 238] width 842 height 476
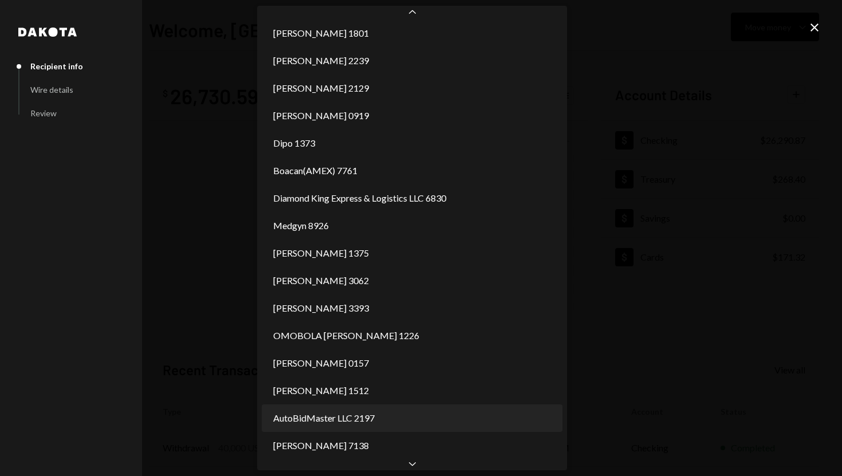
scroll to position [417, 0]
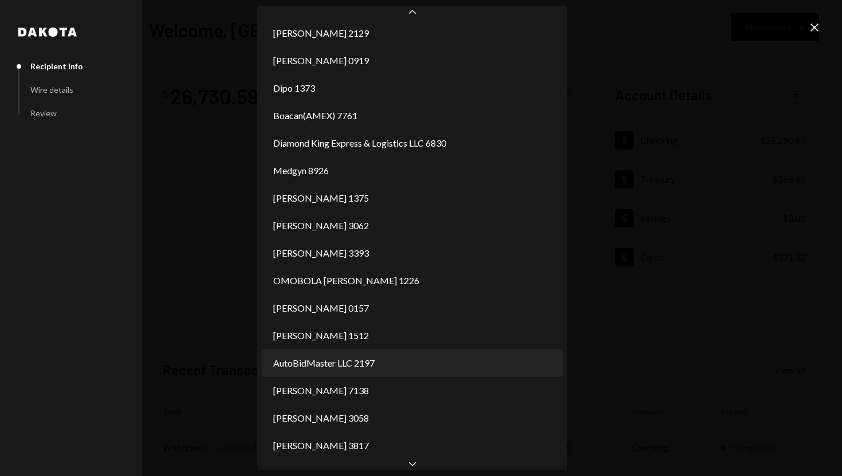
select select "**********"
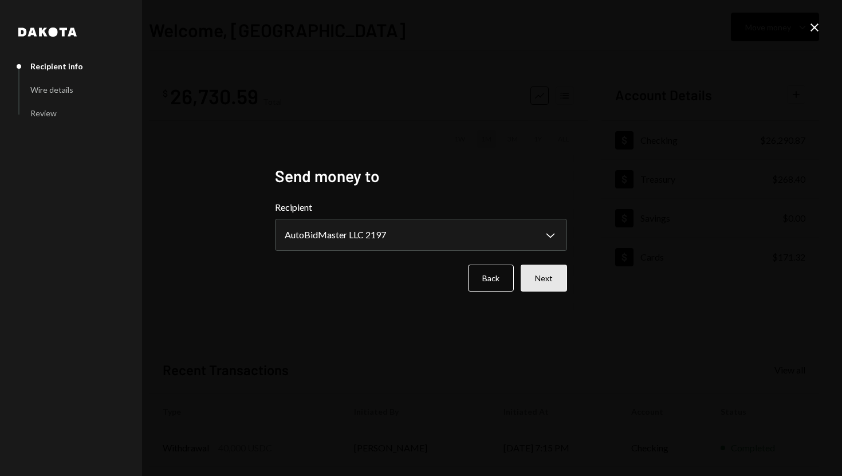
click at [545, 284] on button "Next" at bounding box center [544, 278] width 46 height 27
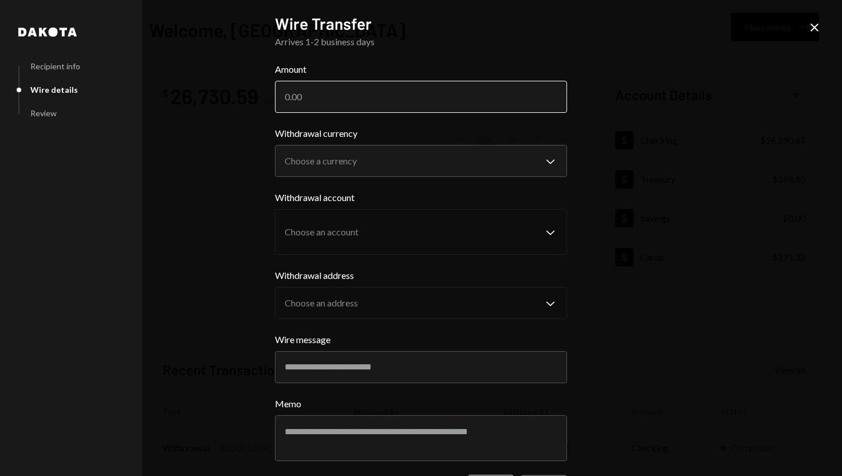
click at [308, 92] on input "Amount" at bounding box center [421, 97] width 292 height 32
paste input "14836"
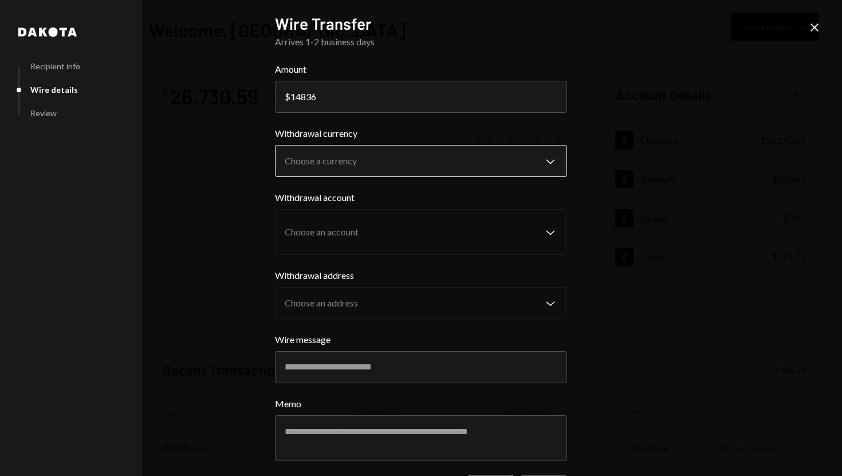
type input "14836"
click at [331, 166] on body "**********" at bounding box center [421, 238] width 842 height 476
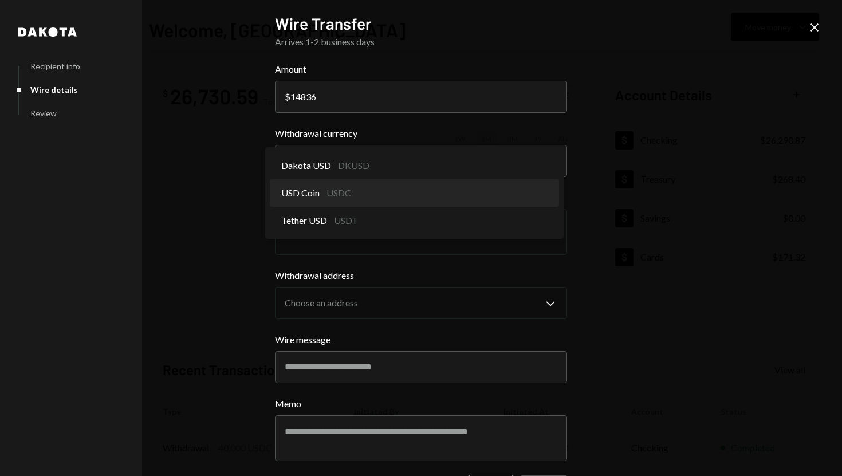
select select "****"
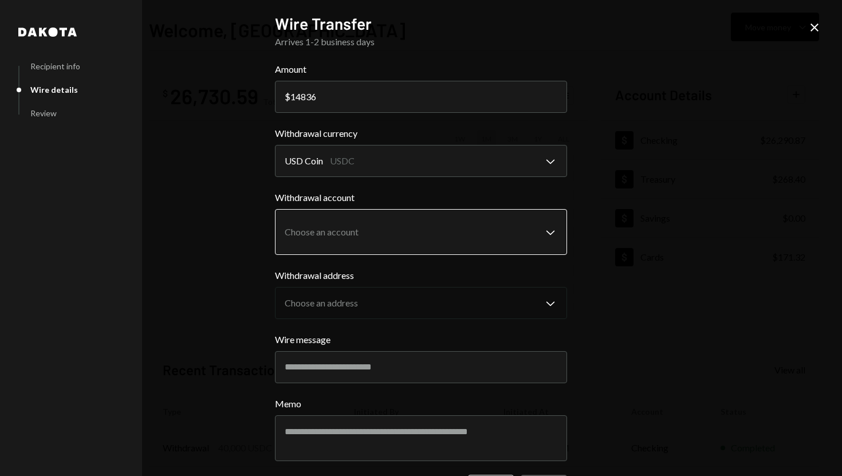
click at [389, 225] on body "S SPARK TECH HUB Caret Down Home Home Inbox Inbox Activities Transactions Accou…" at bounding box center [421, 238] width 842 height 476
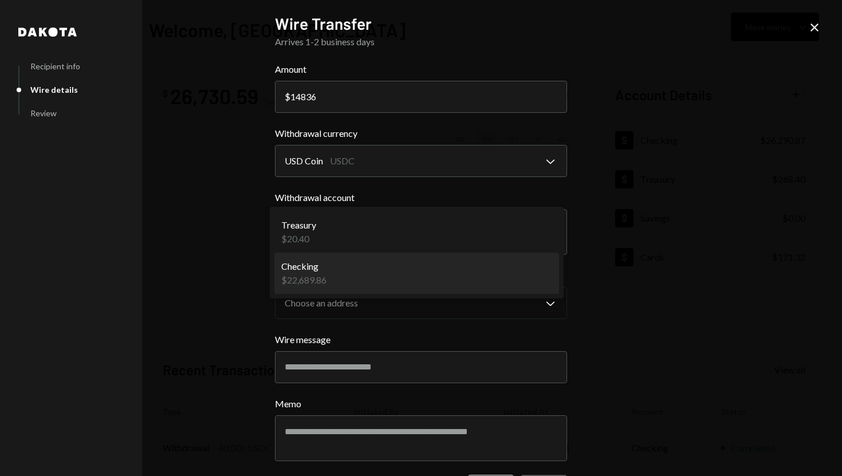
select select "**********"
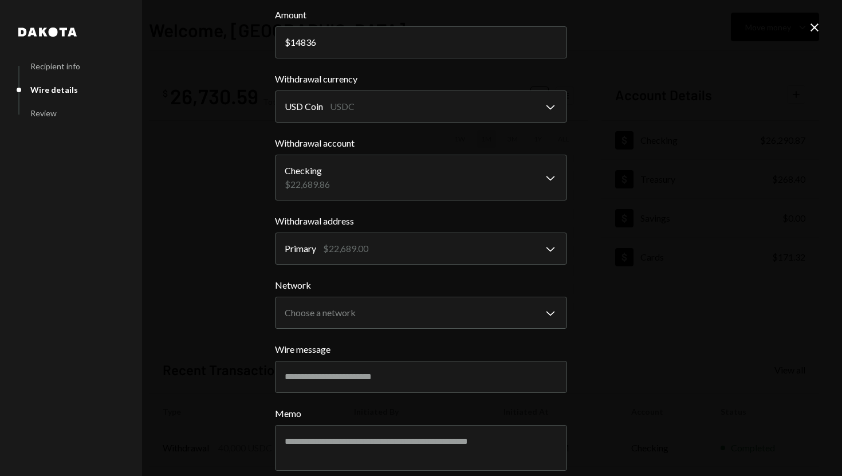
scroll to position [62, 0]
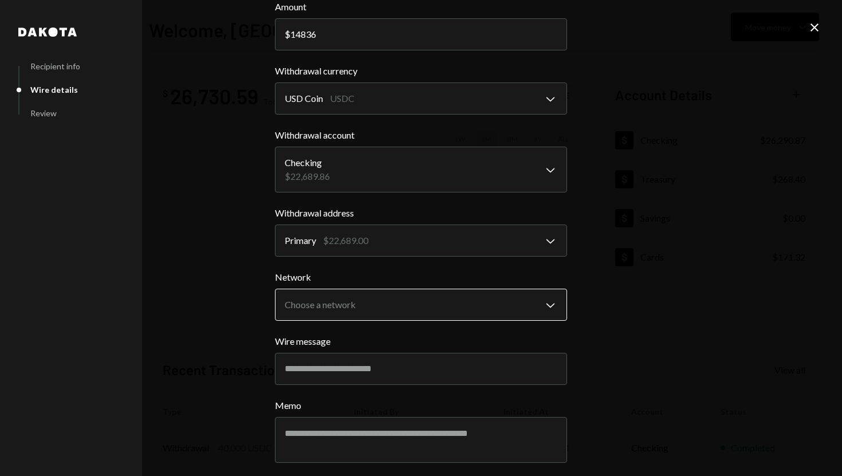
click at [492, 305] on body "S SPARK TECH HUB Caret Down Home Home Inbox Inbox Activities Transactions Accou…" at bounding box center [421, 238] width 842 height 476
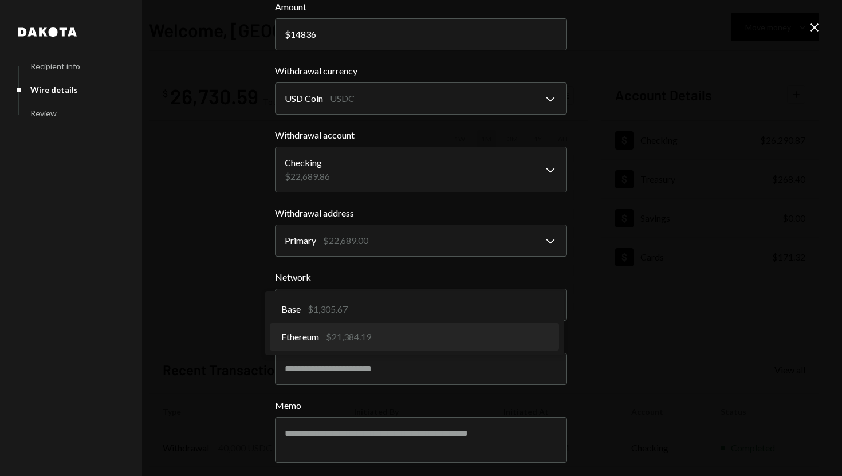
select select "**********"
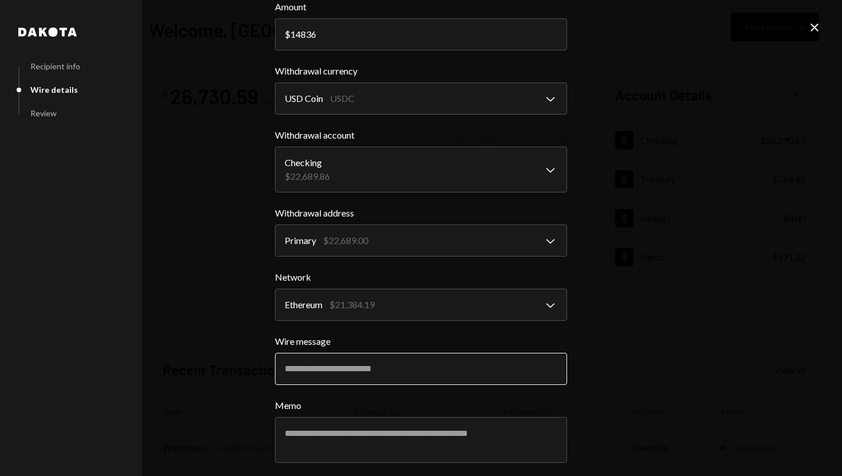
click at [347, 370] on input "Wire message" at bounding box center [421, 369] width 292 height 32
paste input "**********"
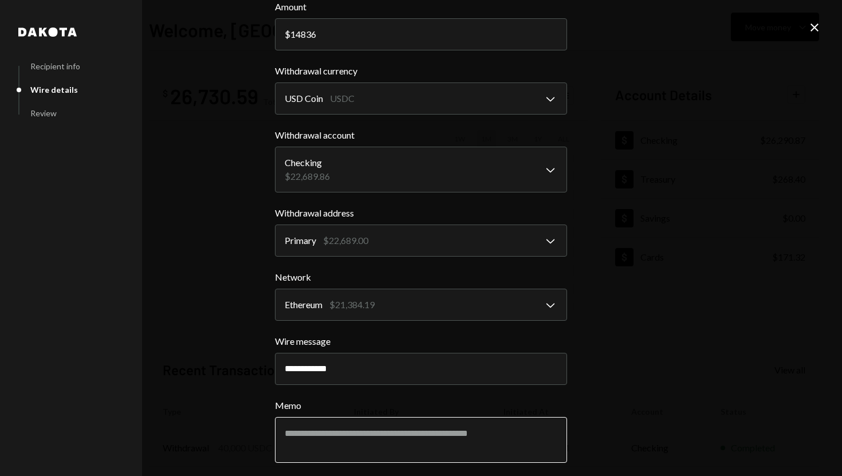
type input "**********"
click at [342, 427] on textarea "Memo" at bounding box center [421, 440] width 292 height 46
paste textarea "**********"
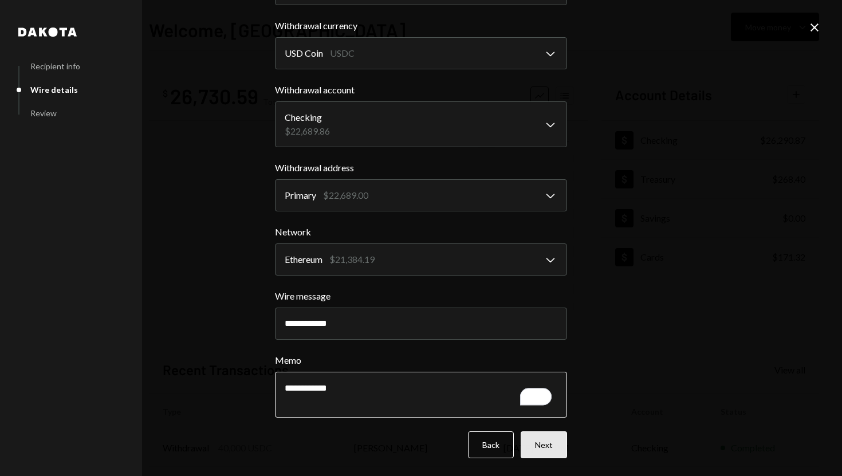
type textarea "**********"
click at [538, 446] on button "Next" at bounding box center [544, 444] width 46 height 27
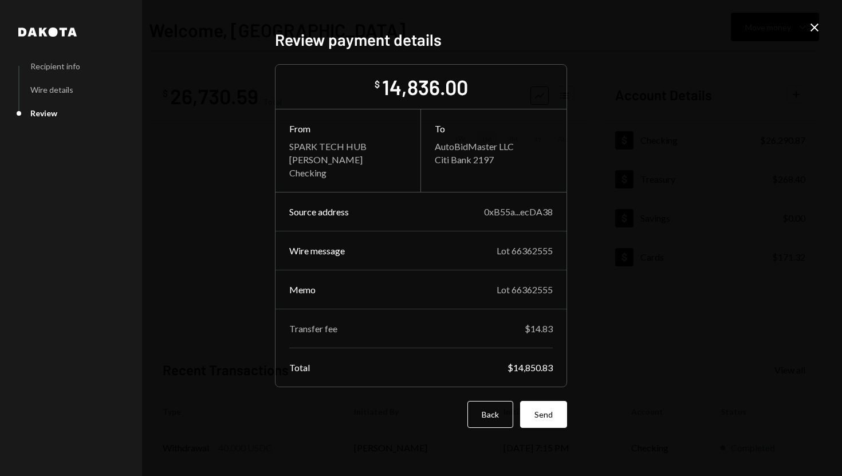
scroll to position [0, 0]
click at [548, 407] on button "Send" at bounding box center [543, 414] width 47 height 27
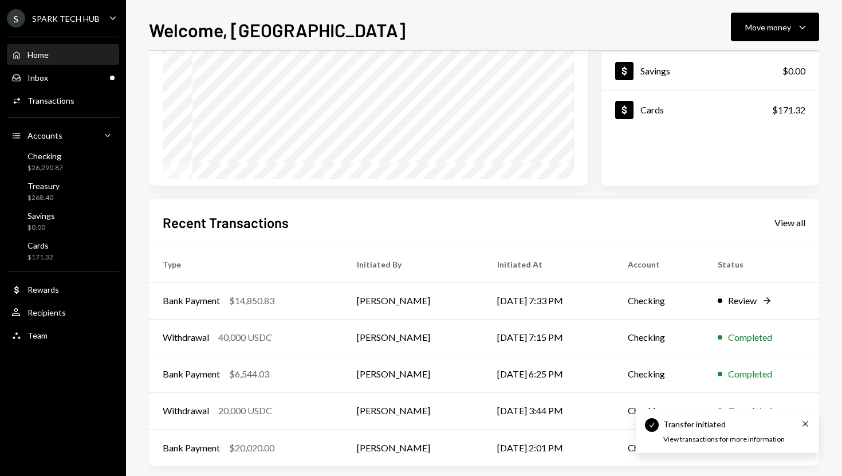
scroll to position [160, 0]
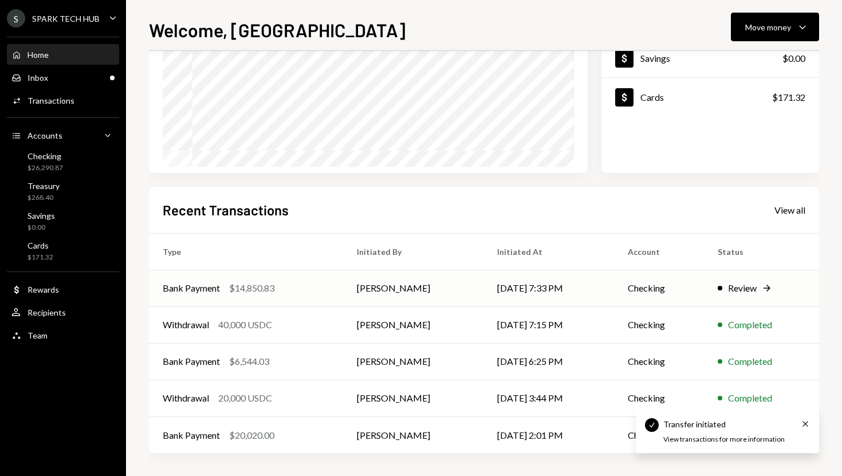
click at [319, 274] on td "Bank Payment $14,850.83" at bounding box center [246, 288] width 194 height 37
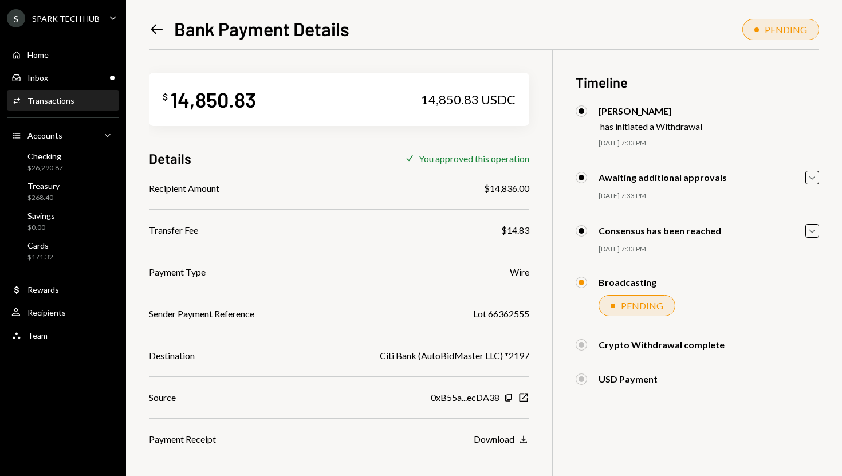
click at [499, 186] on div "$14,836.00" at bounding box center [506, 189] width 45 height 14
copy div "14,836.00"
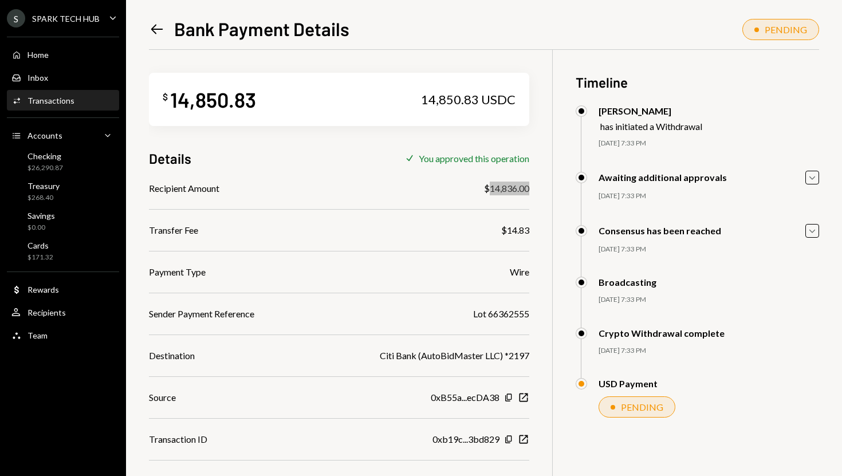
scroll to position [50, 0]
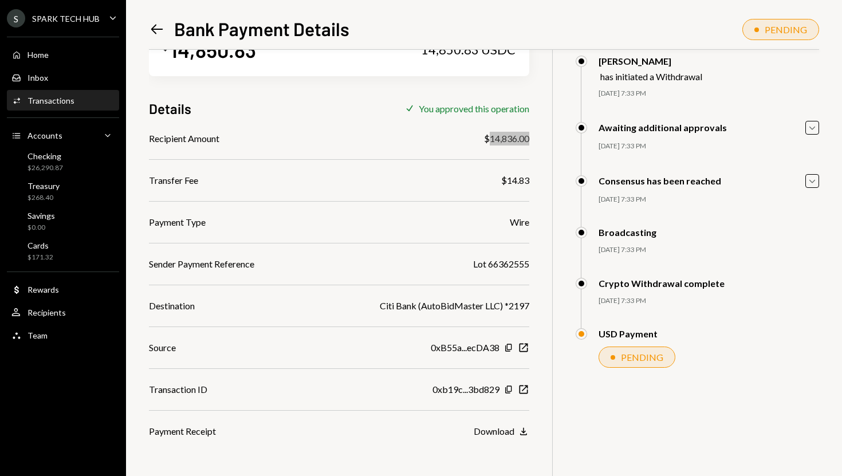
click at [498, 265] on div "Lot 66362555" at bounding box center [501, 264] width 56 height 14
copy div "Lot 66362555"
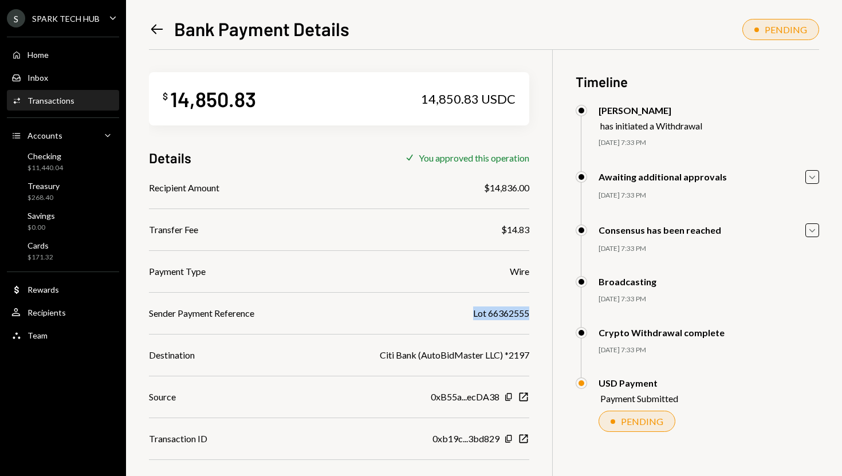
scroll to position [0, 0]
click at [203, 92] on div "14,850.83" at bounding box center [213, 100] width 86 height 26
copy div "14,850.83"
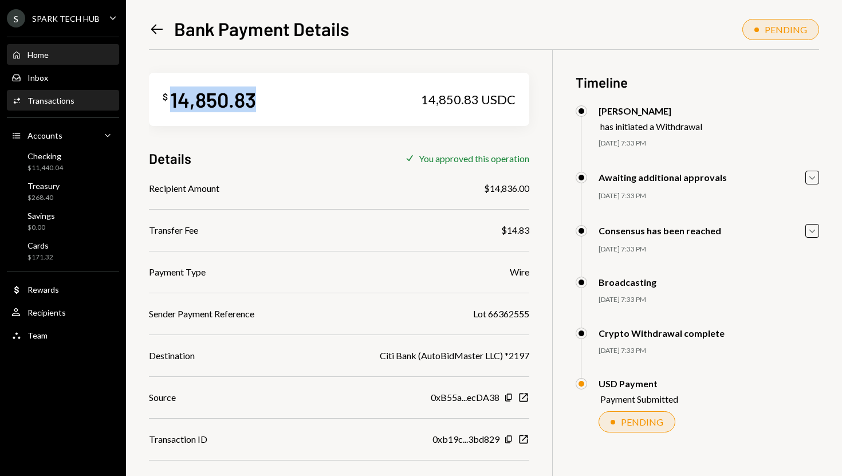
click at [62, 53] on div "Home Home" at bounding box center [62, 55] width 103 height 10
